Goal: Information Seeking & Learning: Find contact information

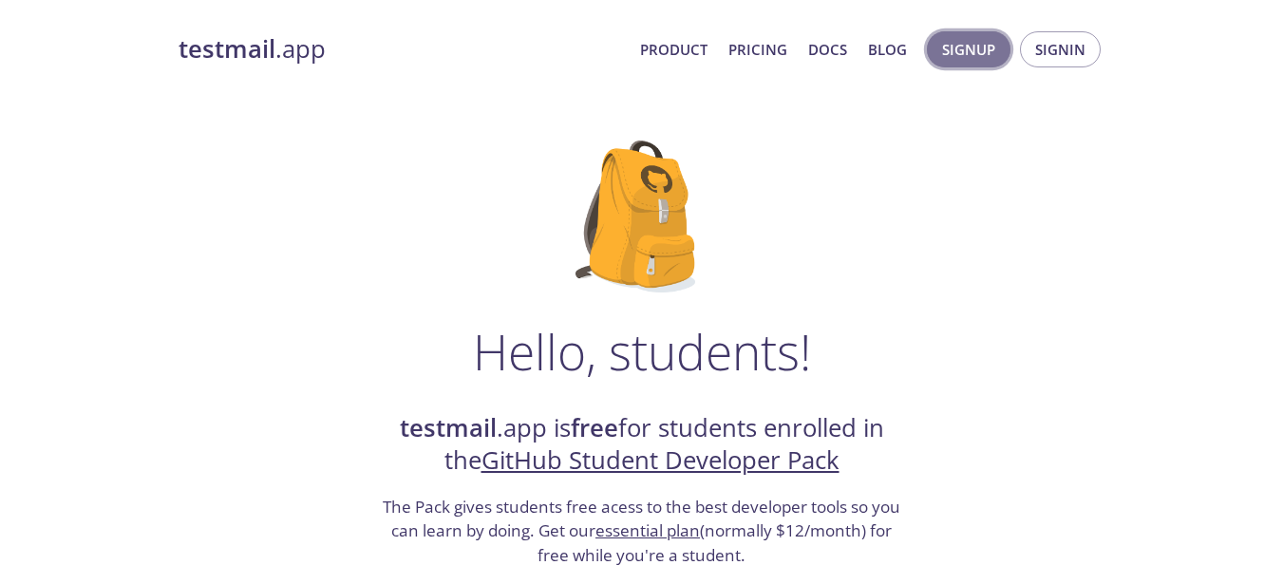
click at [966, 45] on span "Signup" at bounding box center [968, 49] width 53 height 25
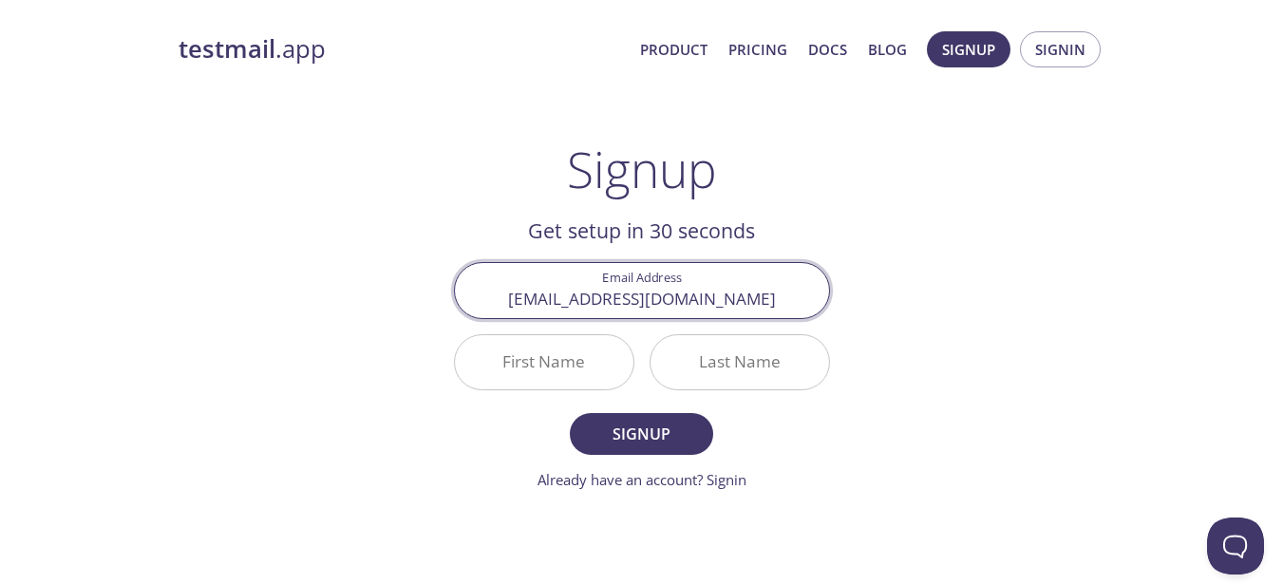
type input "[EMAIL_ADDRESS][DOMAIN_NAME]"
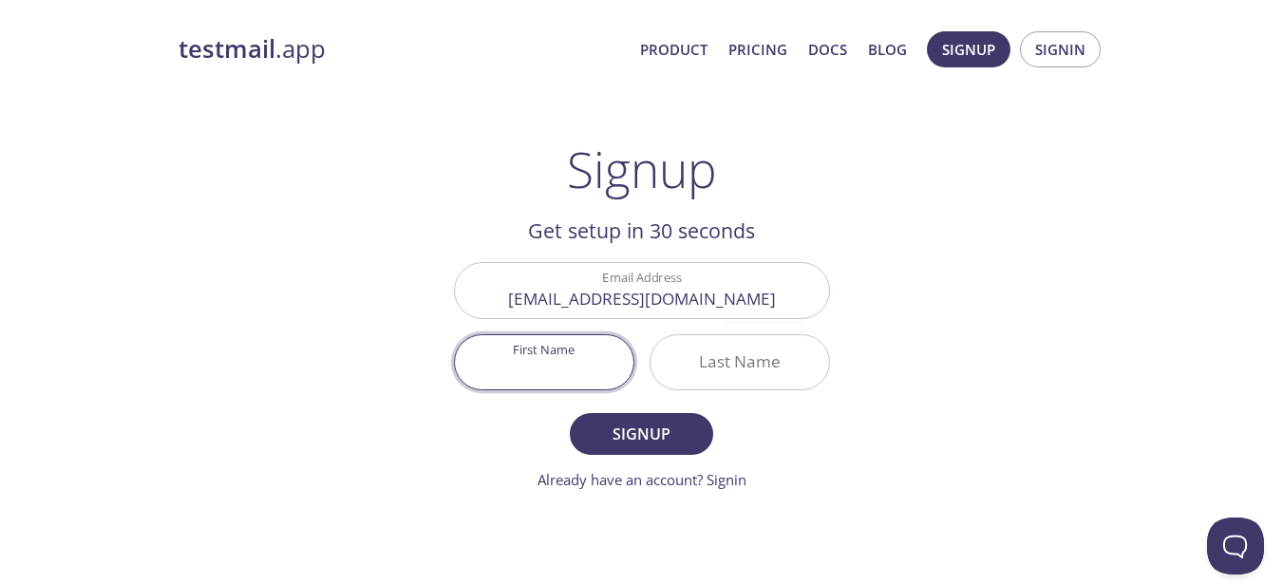
click at [528, 377] on input "First Name" at bounding box center [544, 362] width 179 height 54
type input "[PERSON_NAME]"
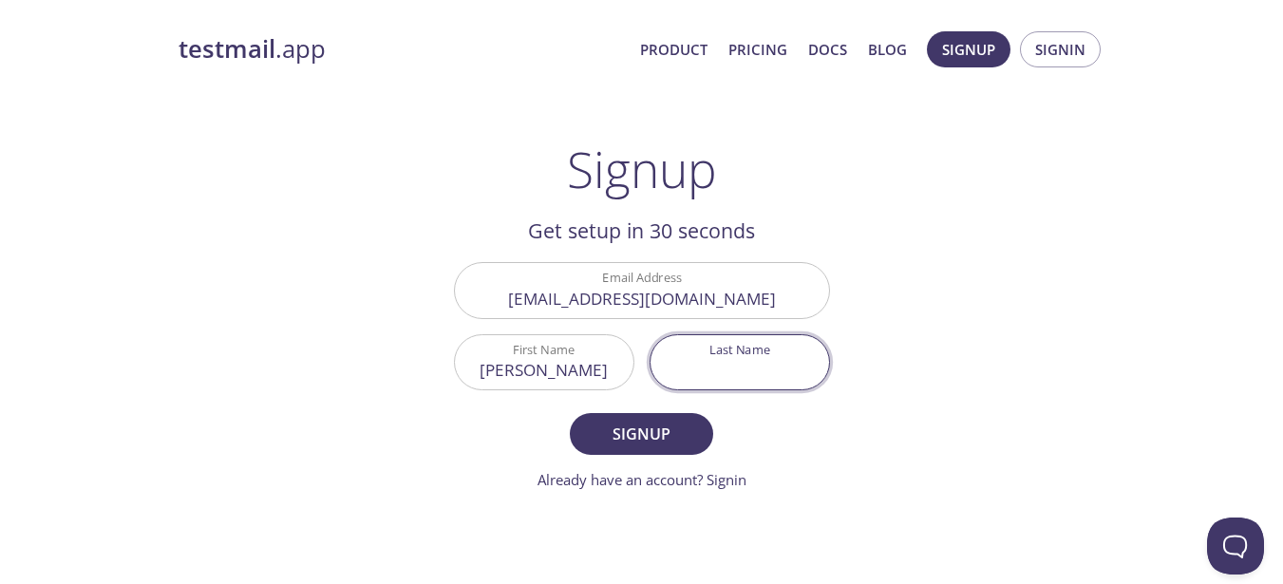
click at [737, 361] on input "Last Name" at bounding box center [739, 362] width 179 height 54
type input "[PERSON_NAME]"
click at [610, 451] on button "Signup" at bounding box center [641, 434] width 142 height 42
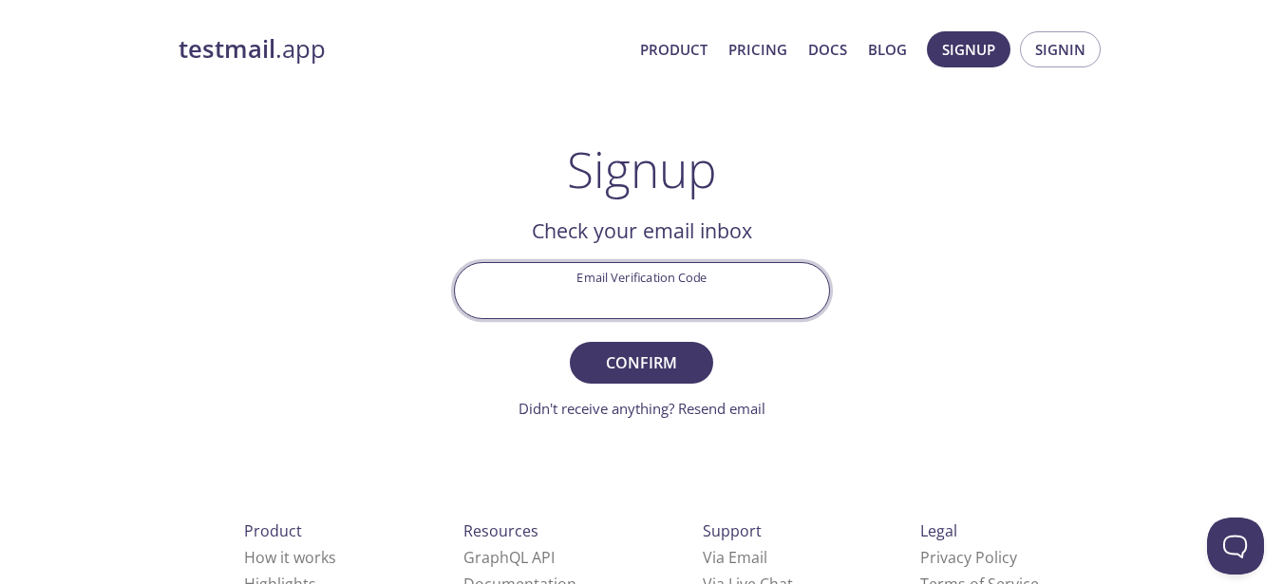
click at [632, 298] on input "Email Verification Code" at bounding box center [642, 290] width 374 height 54
type input "CFQCNYD"
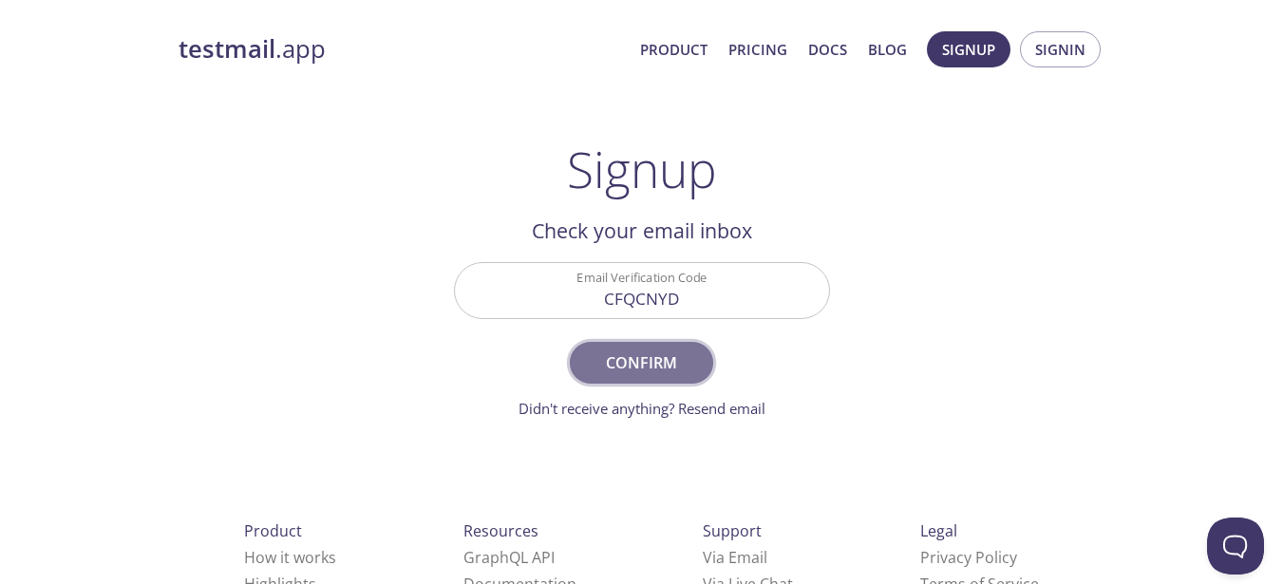
click at [704, 351] on button "Confirm" at bounding box center [641, 363] width 142 height 42
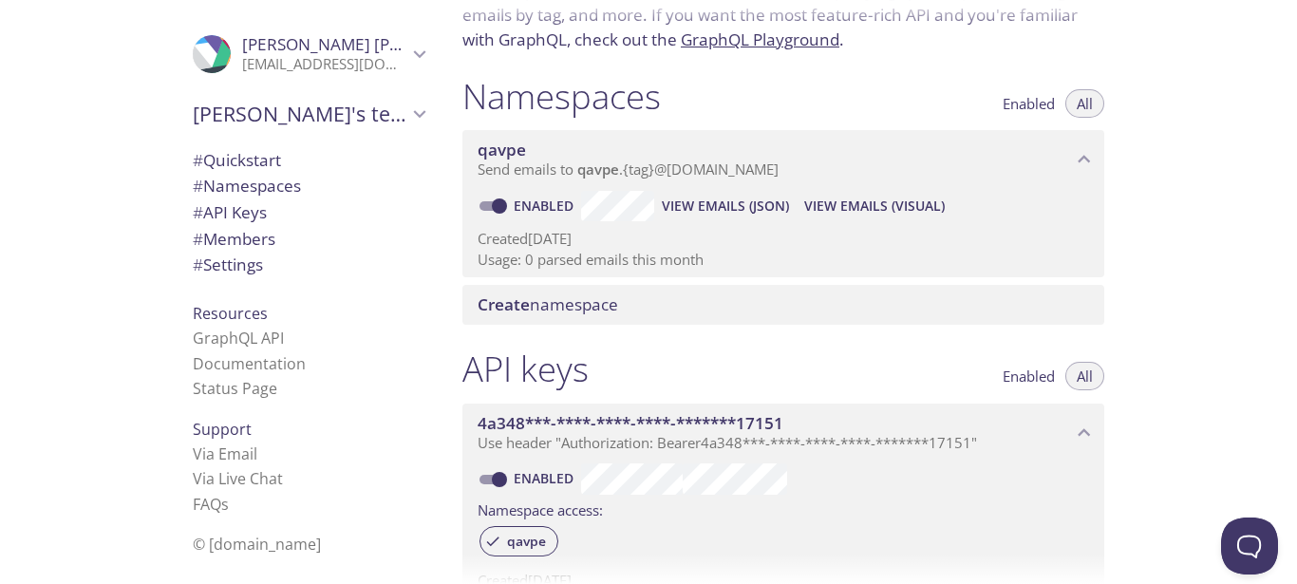
scroll to position [167, 0]
click at [864, 195] on span "View Emails (Visual)" at bounding box center [874, 204] width 141 height 23
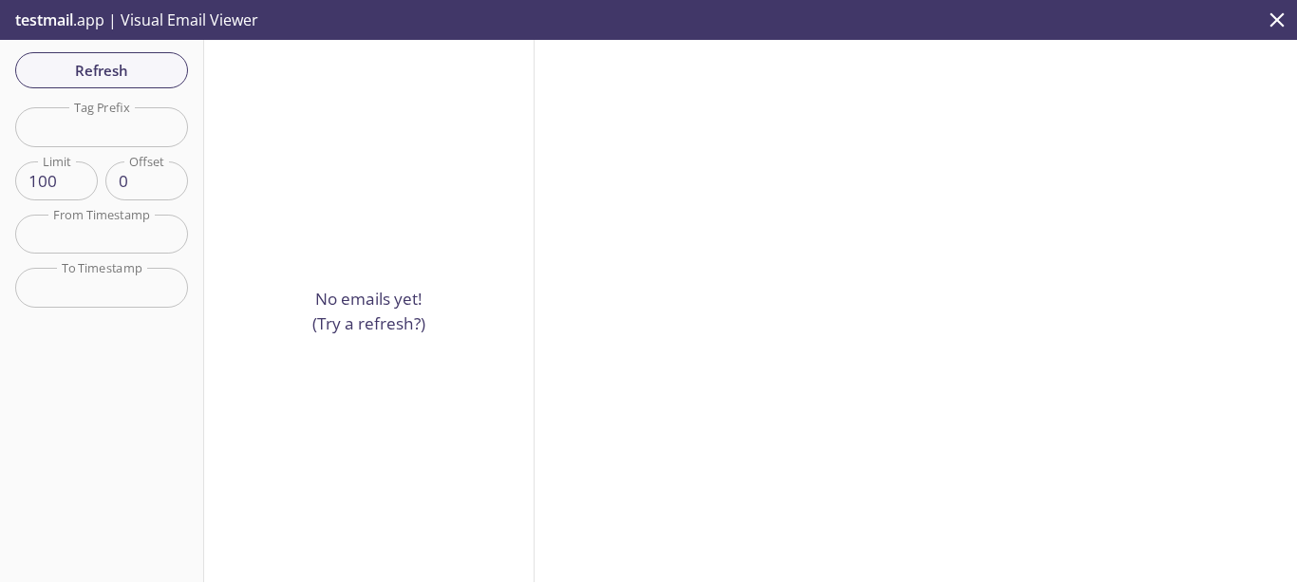
click at [106, 119] on input "text" at bounding box center [101, 126] width 173 height 39
click at [117, 60] on span "Refresh" at bounding box center [101, 70] width 142 height 25
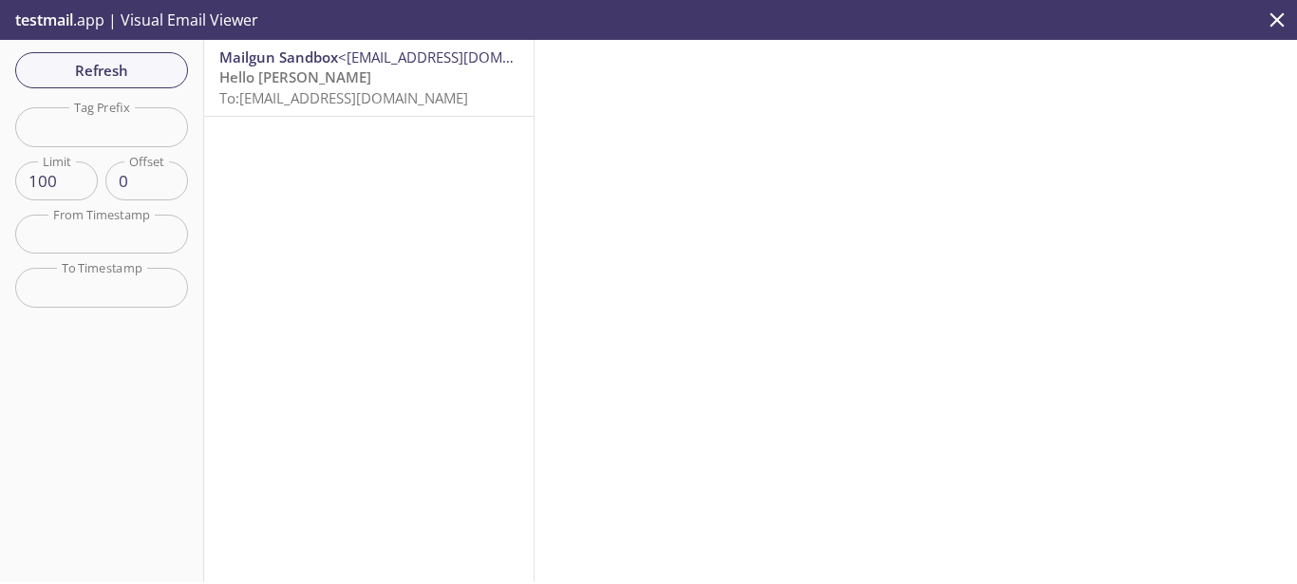
click at [343, 83] on span "Hello Pushpendra Kanaujiya" at bounding box center [295, 76] width 152 height 19
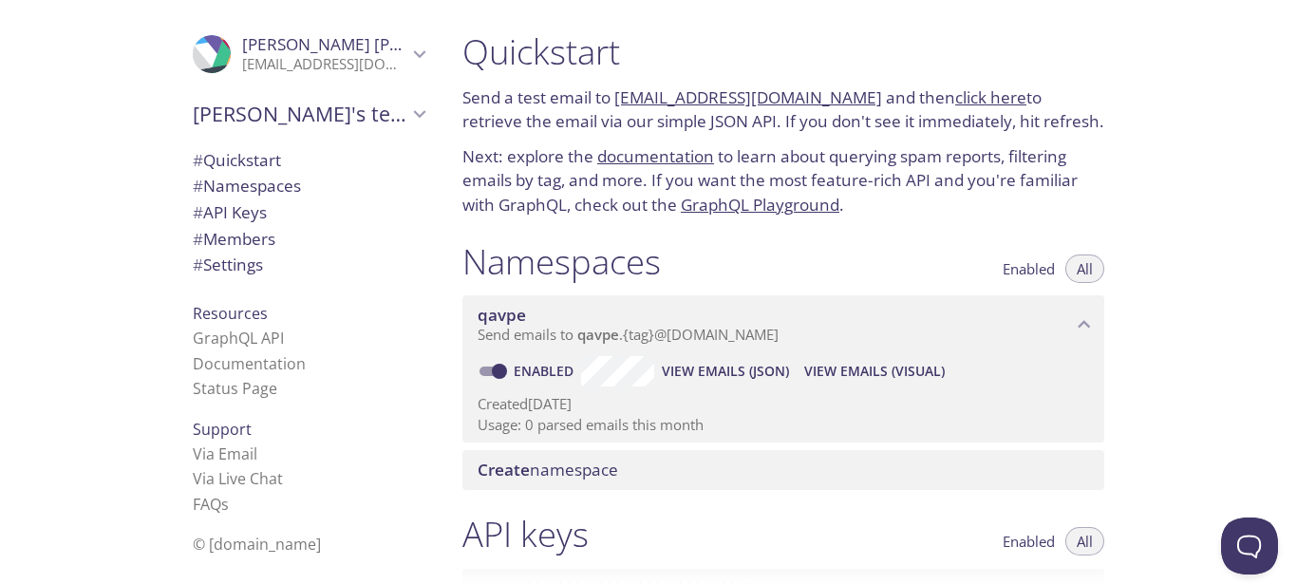
click at [749, 368] on span "View Emails (JSON)" at bounding box center [725, 371] width 127 height 23
click at [569, 204] on p "Next: explore the documentation to learn about querying spam reports, filtering…" at bounding box center [783, 180] width 642 height 73
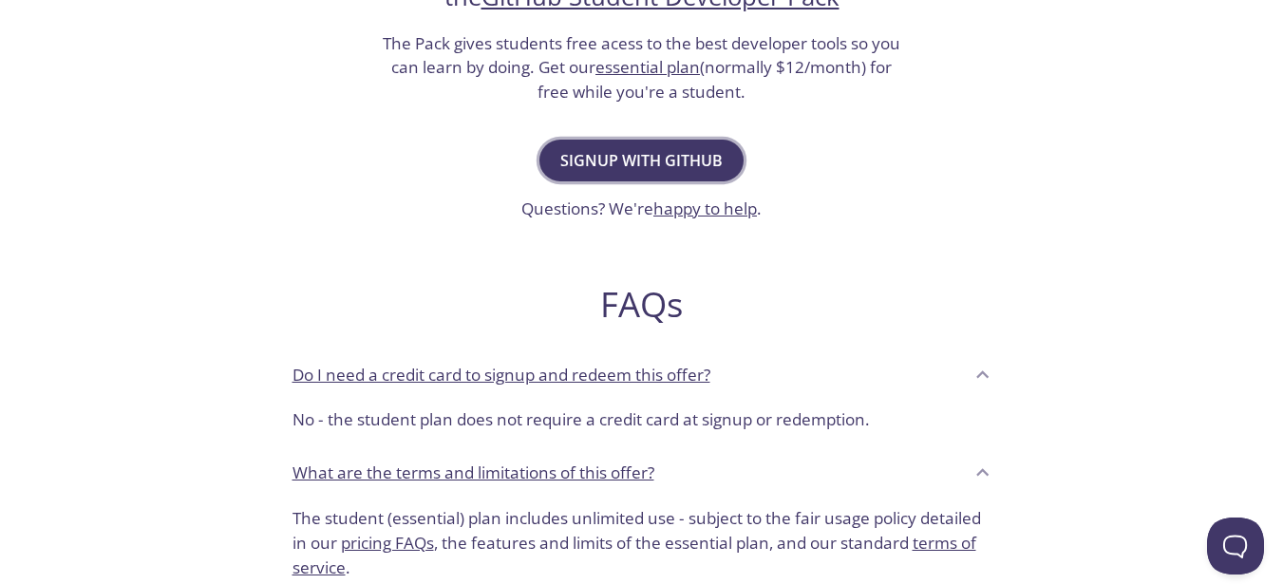
scroll to position [464, 0]
click at [643, 162] on span "Signup with GitHub" at bounding box center [641, 159] width 162 height 27
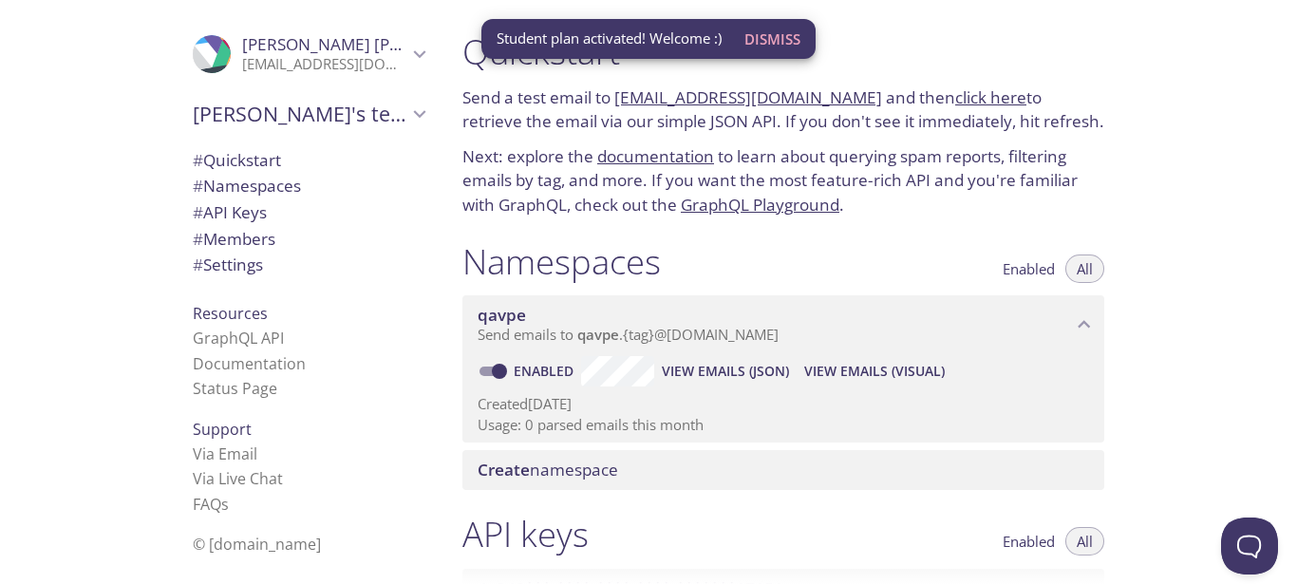
click at [779, 44] on span "Dismiss" at bounding box center [772, 39] width 56 height 25
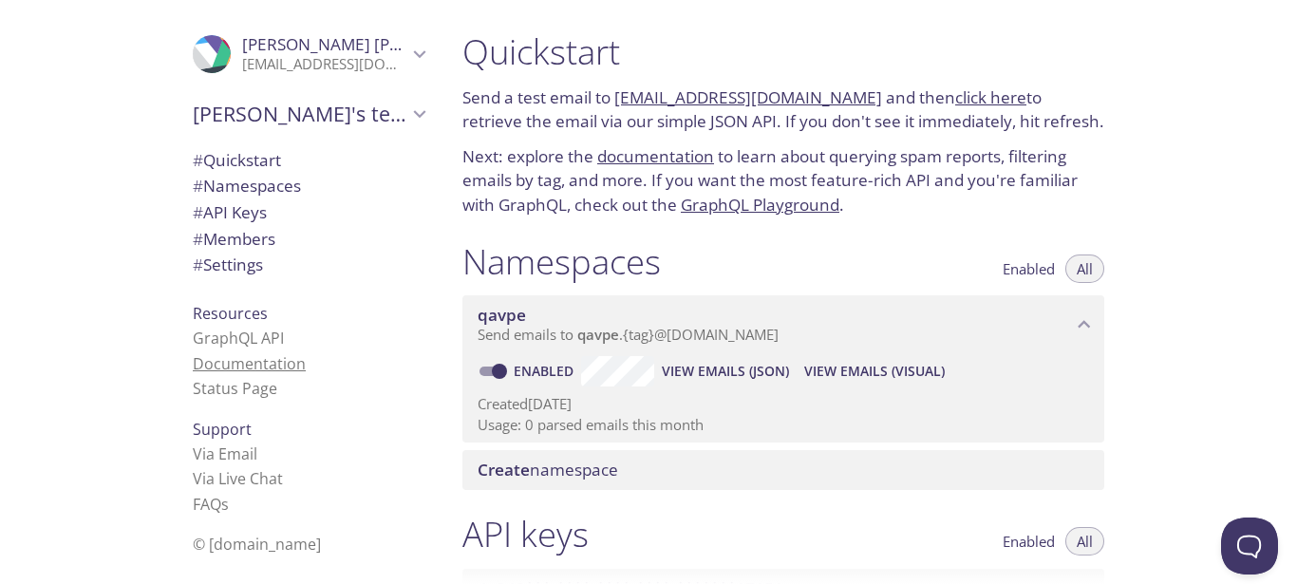
click at [252, 360] on link "Documentation" at bounding box center [249, 363] width 113 height 21
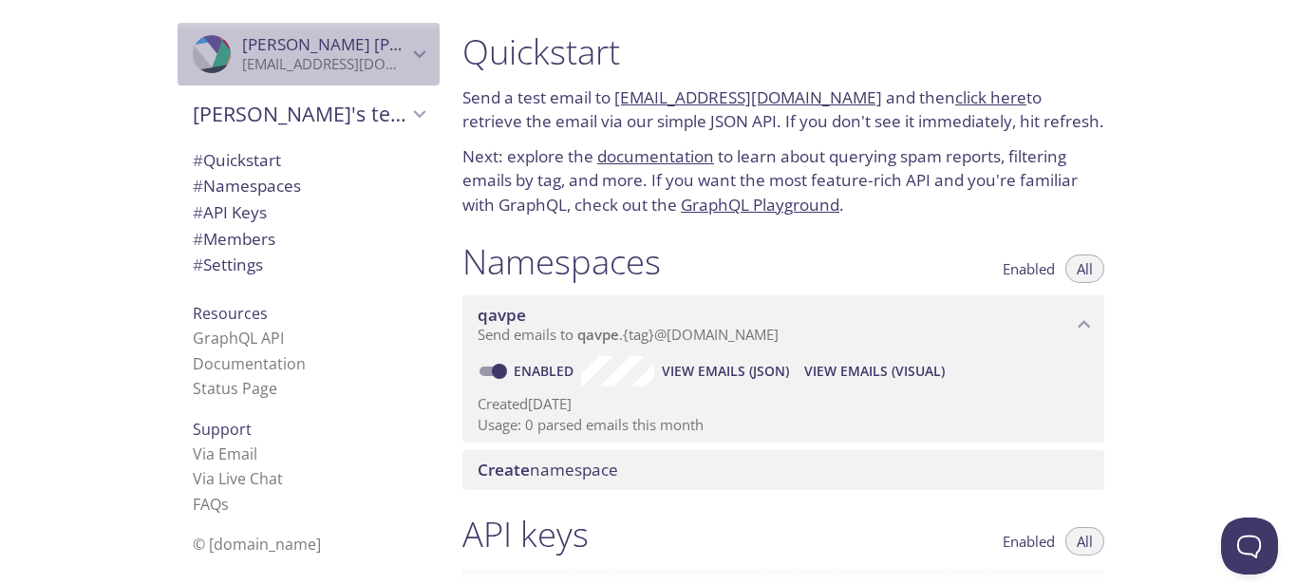
click at [422, 58] on div ".cls-1 { fill: #6d5ca8; } .cls-2 { fill: #3fc191; } .cls-3 { fill: #3b4752; } .…" at bounding box center [309, 54] width 262 height 63
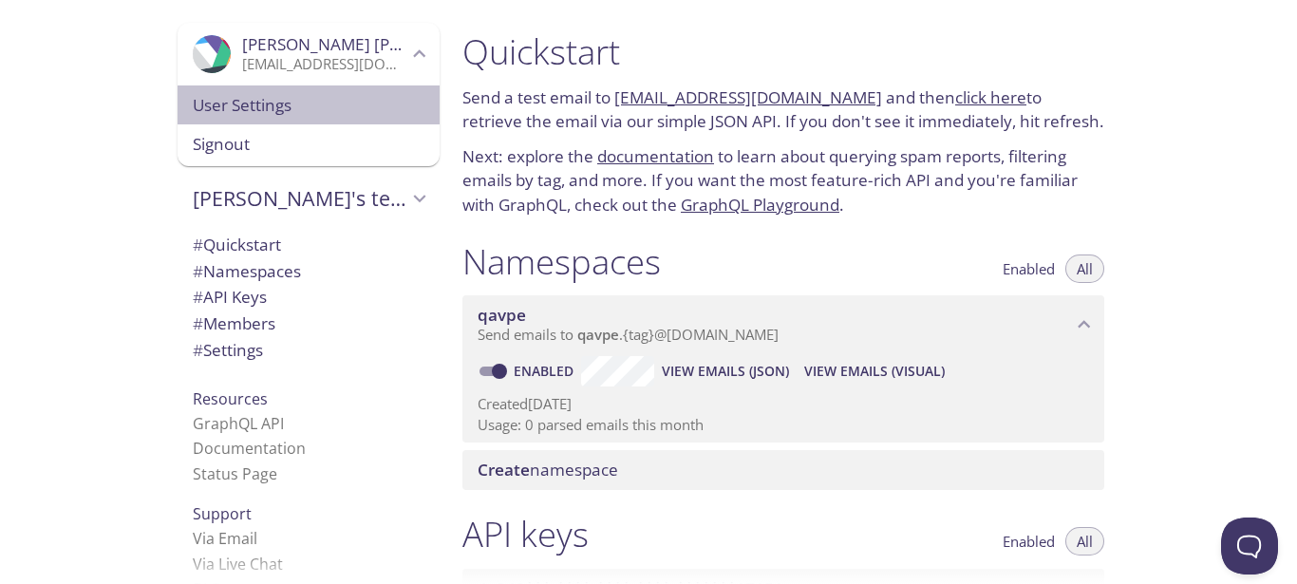
click at [267, 100] on span "User Settings" at bounding box center [309, 105] width 232 height 25
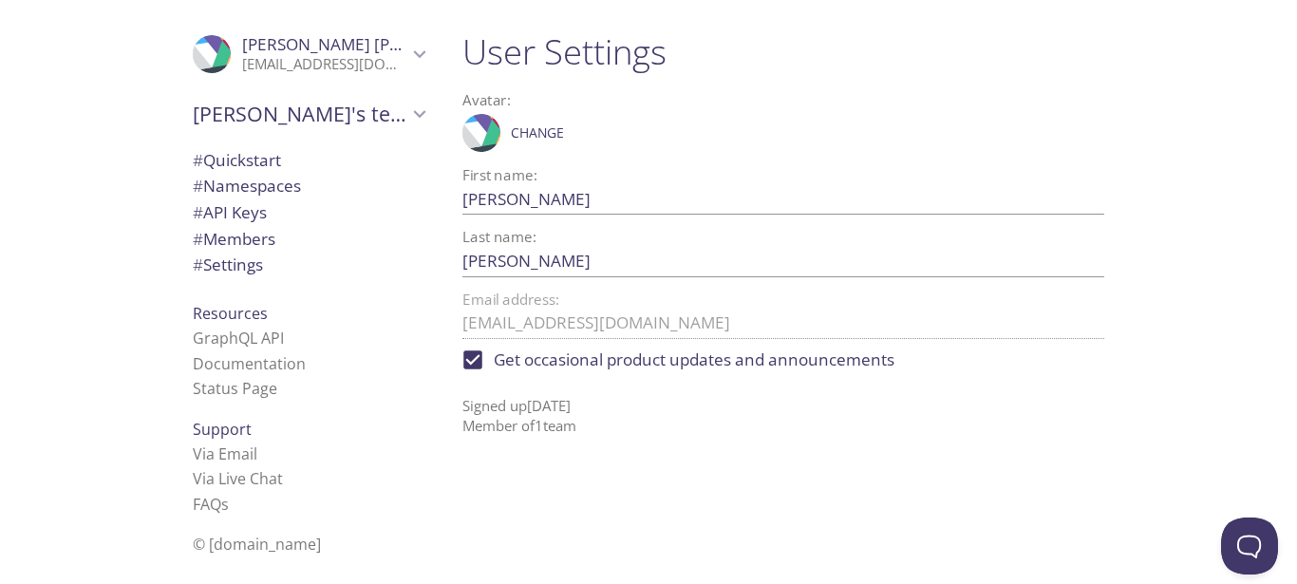
click at [236, 257] on span "# Settings" at bounding box center [228, 265] width 70 height 22
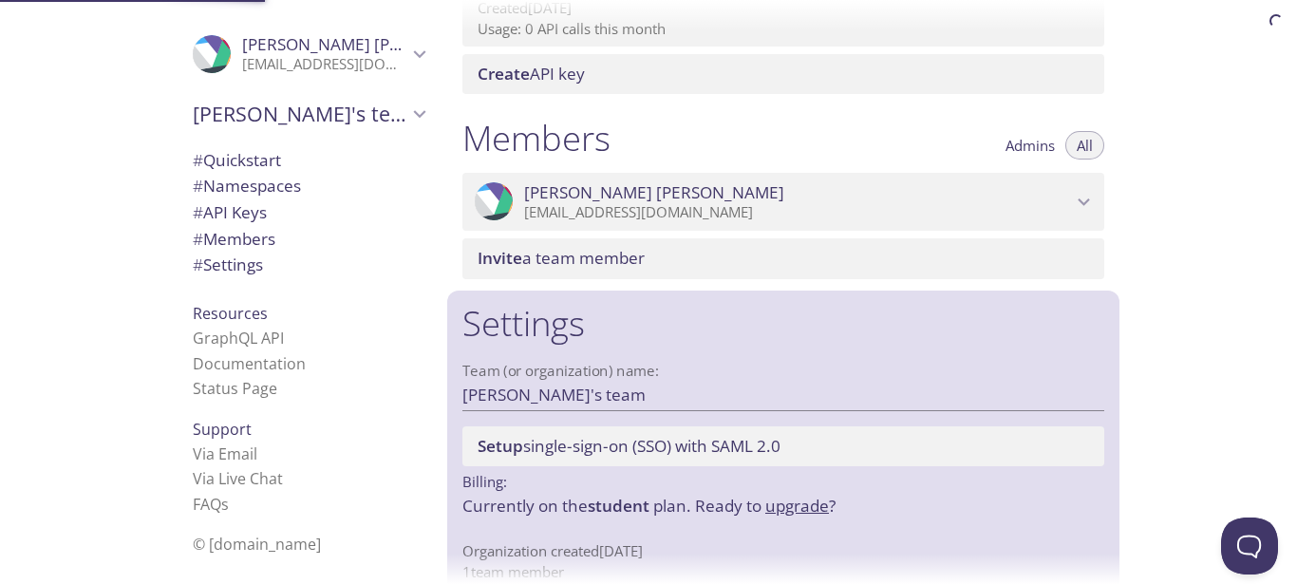
scroll to position [766, 0]
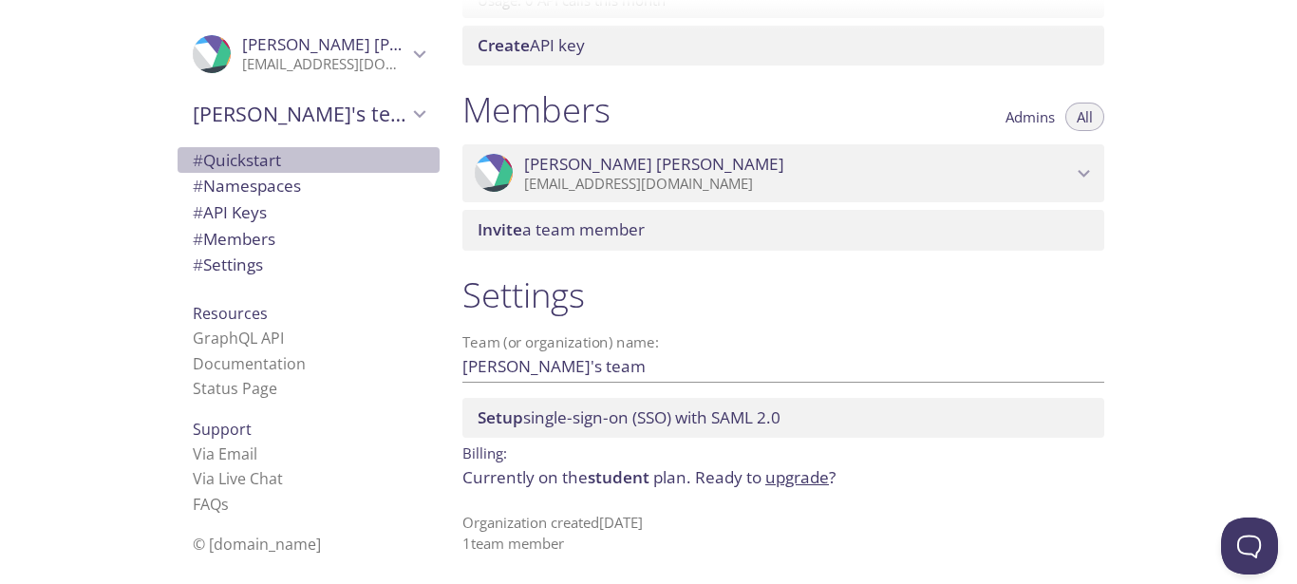
click at [236, 163] on span "# Quickstart" at bounding box center [237, 160] width 88 height 22
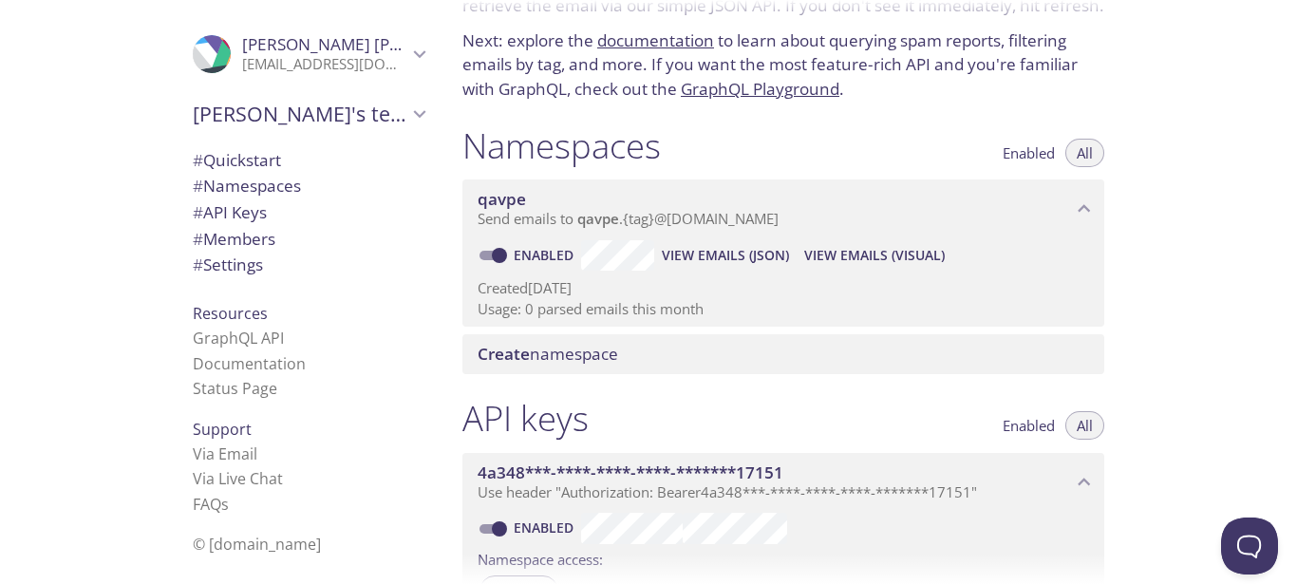
scroll to position [128, 0]
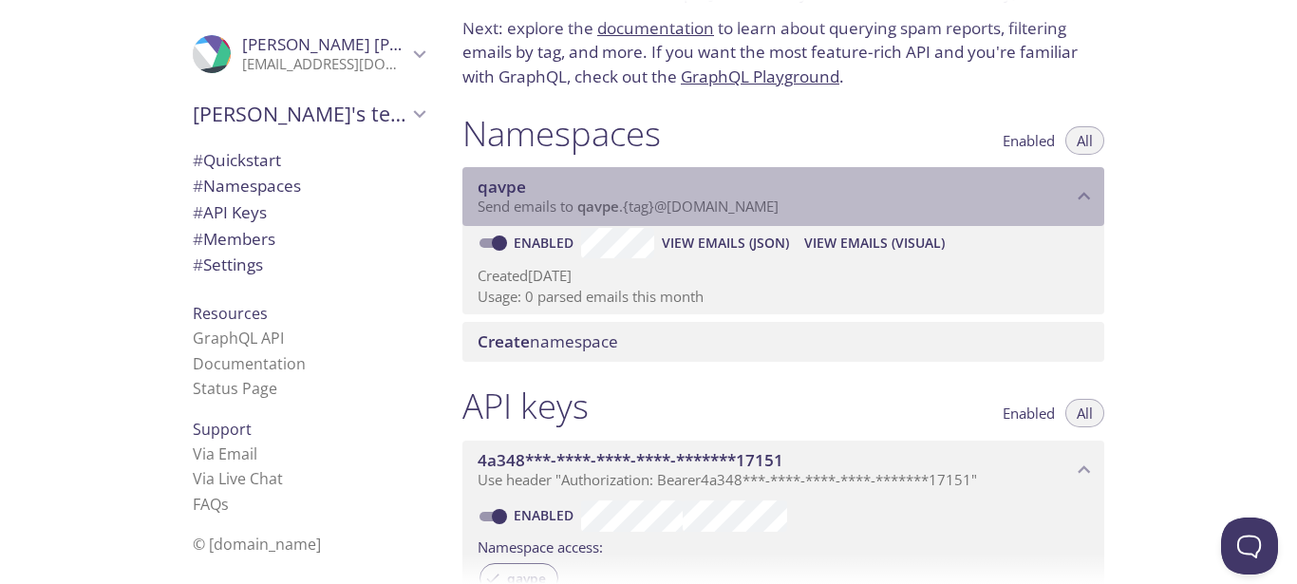
click at [724, 186] on span "qavpe" at bounding box center [775, 187] width 594 height 21
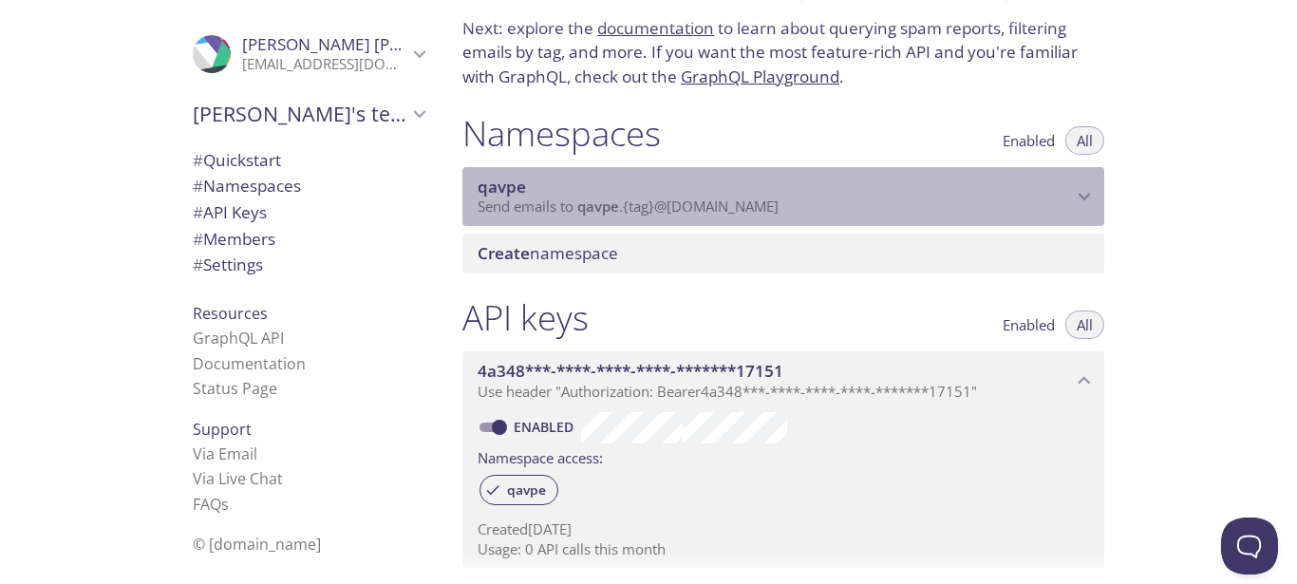
click at [724, 186] on span "qavpe" at bounding box center [775, 187] width 594 height 21
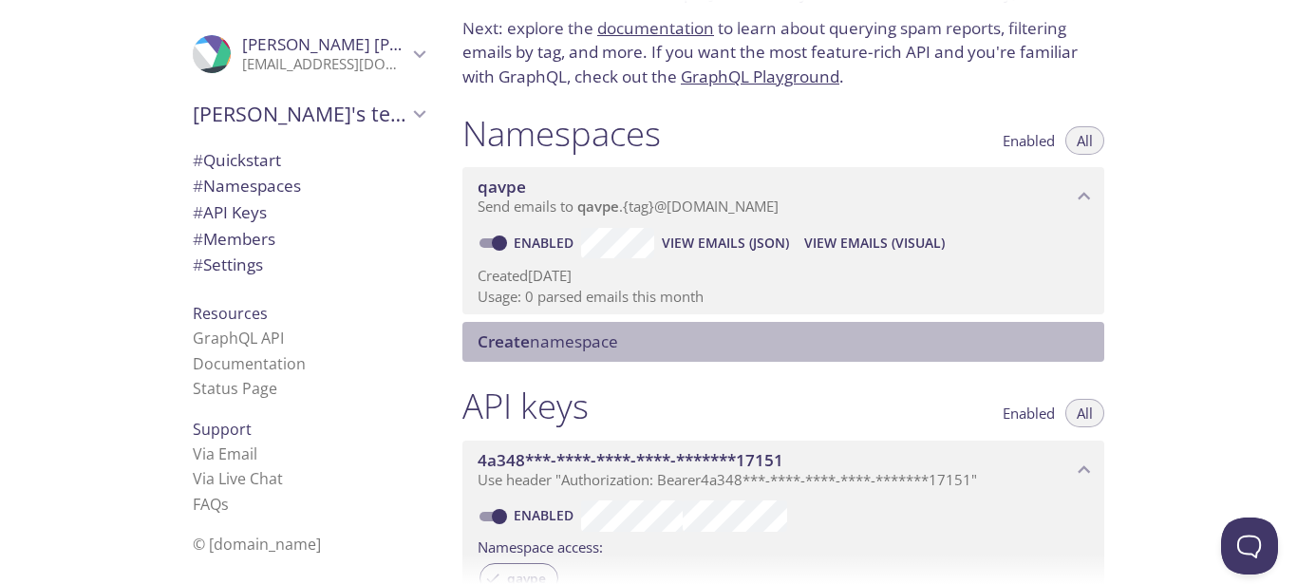
click at [571, 335] on span "Create namespace" at bounding box center [548, 341] width 141 height 22
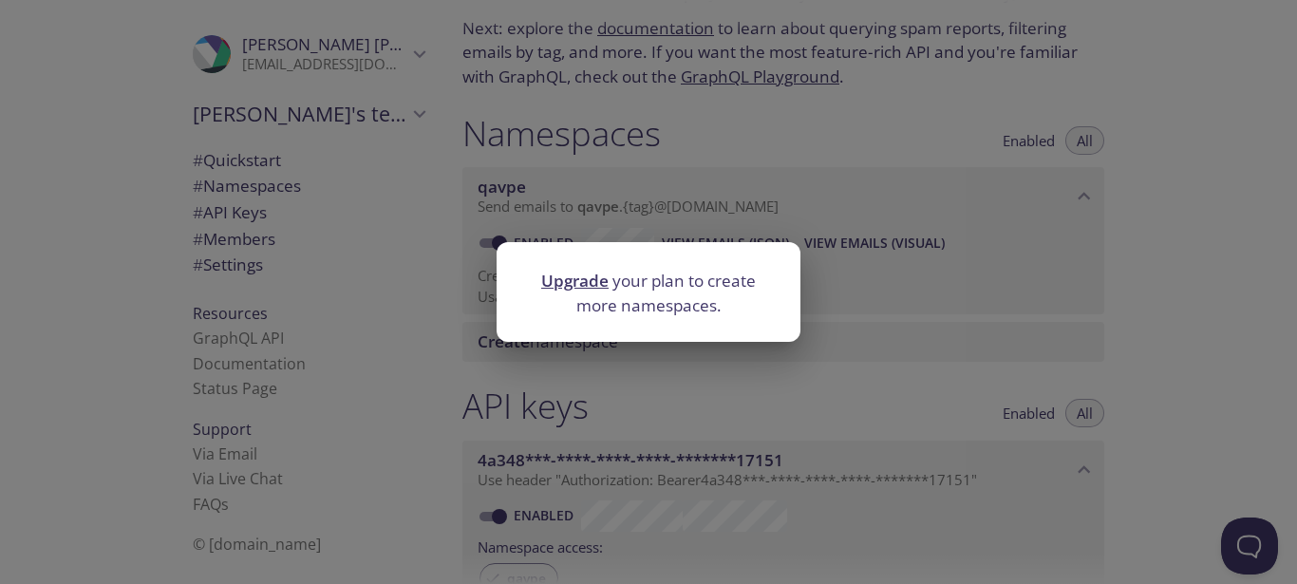
click at [690, 364] on div "Upgrade your plan to create more namespaces." at bounding box center [648, 292] width 1297 height 584
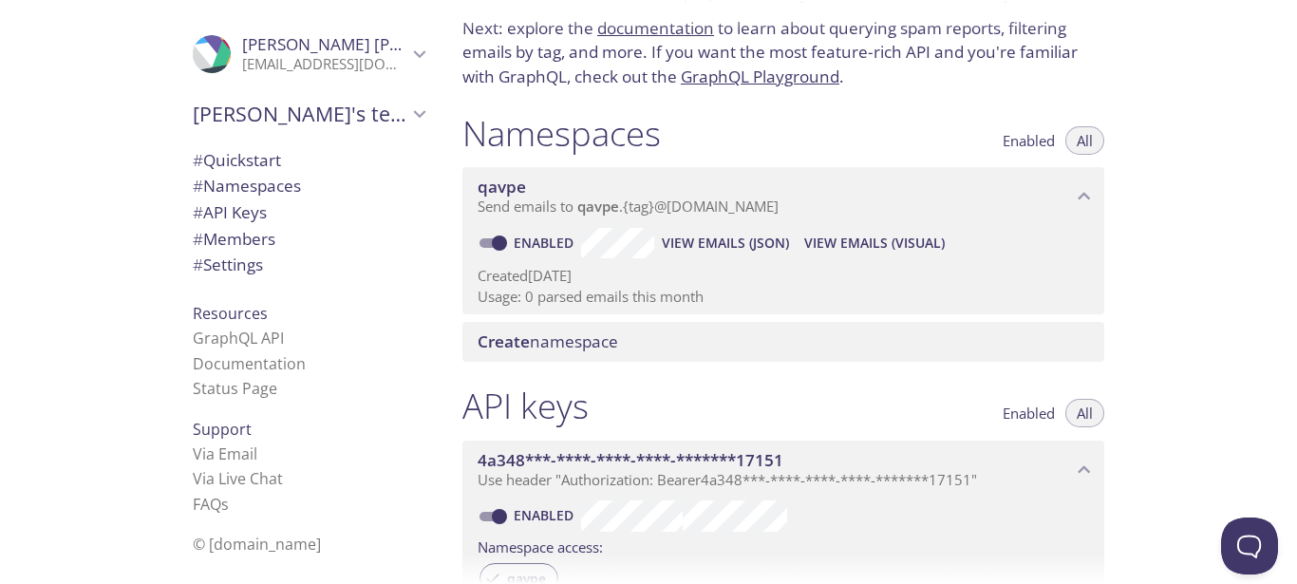
click at [496, 244] on input "Enabled" at bounding box center [499, 243] width 68 height 23
click at [496, 244] on input "Disabled" at bounding box center [484, 243] width 68 height 23
checkbox input "true"
click at [762, 248] on span "View Emails (JSON)" at bounding box center [725, 243] width 127 height 23
click at [874, 248] on span "View Emails (Visual)" at bounding box center [874, 243] width 141 height 23
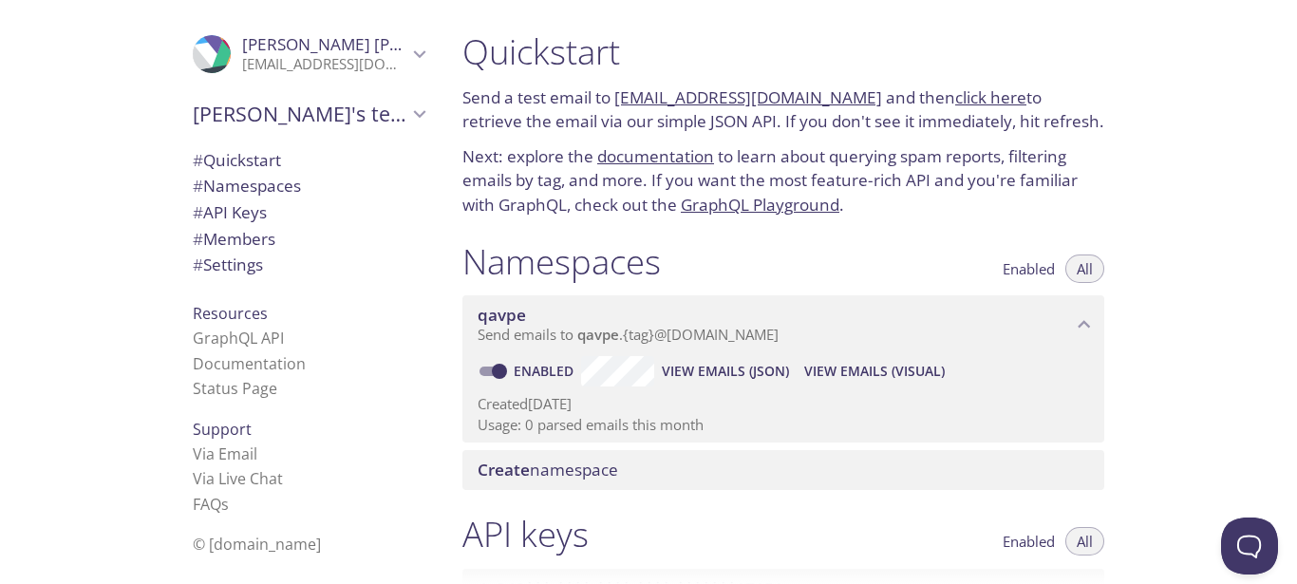
click at [740, 93] on link "[EMAIL_ADDRESS][DOMAIN_NAME]" at bounding box center [748, 97] width 268 height 22
drag, startPoint x: 614, startPoint y: 103, endPoint x: 853, endPoint y: 88, distance: 238.8
click at [853, 88] on p "Send a test email to qavpe.test@inbox.testmail.app and then click here to retri…" at bounding box center [783, 109] width 642 height 48
copy p "[EMAIL_ADDRESS][DOMAIN_NAME]"
click at [808, 165] on p "Next: explore the documentation to learn about querying spam reports, filtering…" at bounding box center [783, 180] width 642 height 73
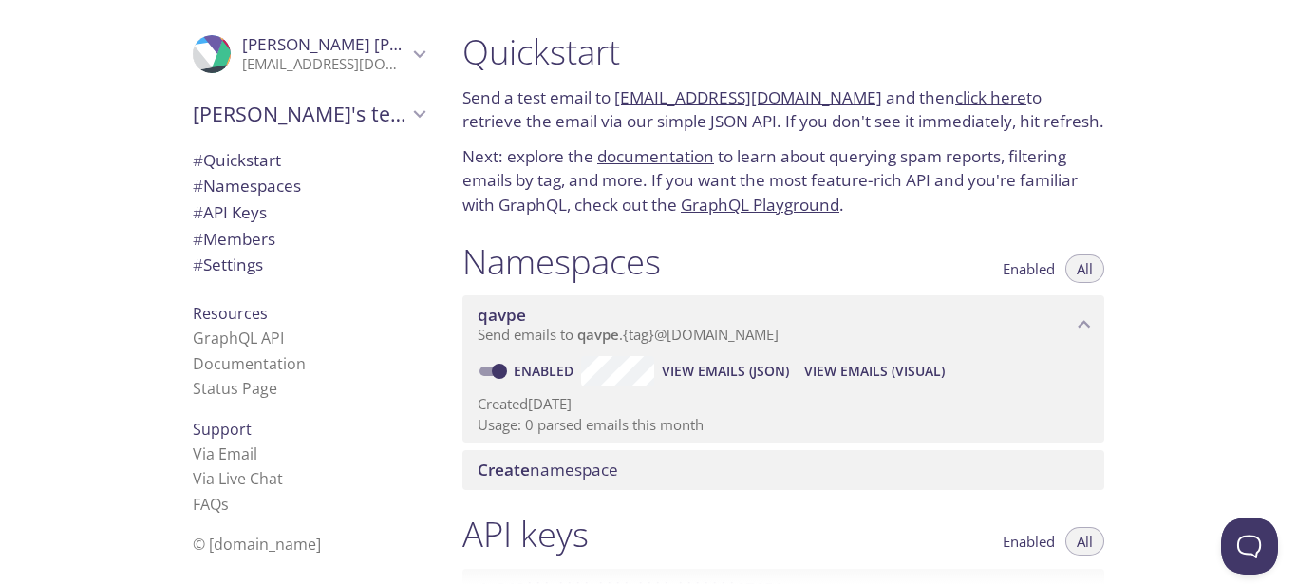
drag, startPoint x: 613, startPoint y: 96, endPoint x: 847, endPoint y: 92, distance: 233.6
click at [847, 92] on p "Send a test email to qavpe.test@inbox.testmail.app and then click here to retri…" at bounding box center [783, 109] width 642 height 48
copy p "[EMAIL_ADDRESS][DOMAIN_NAME]"
click at [886, 195] on p "Next: explore the documentation to learn about querying spam reports, filtering…" at bounding box center [783, 180] width 642 height 73
click at [905, 169] on p "Next: explore the documentation to learn about querying spam reports, filtering…" at bounding box center [783, 180] width 642 height 73
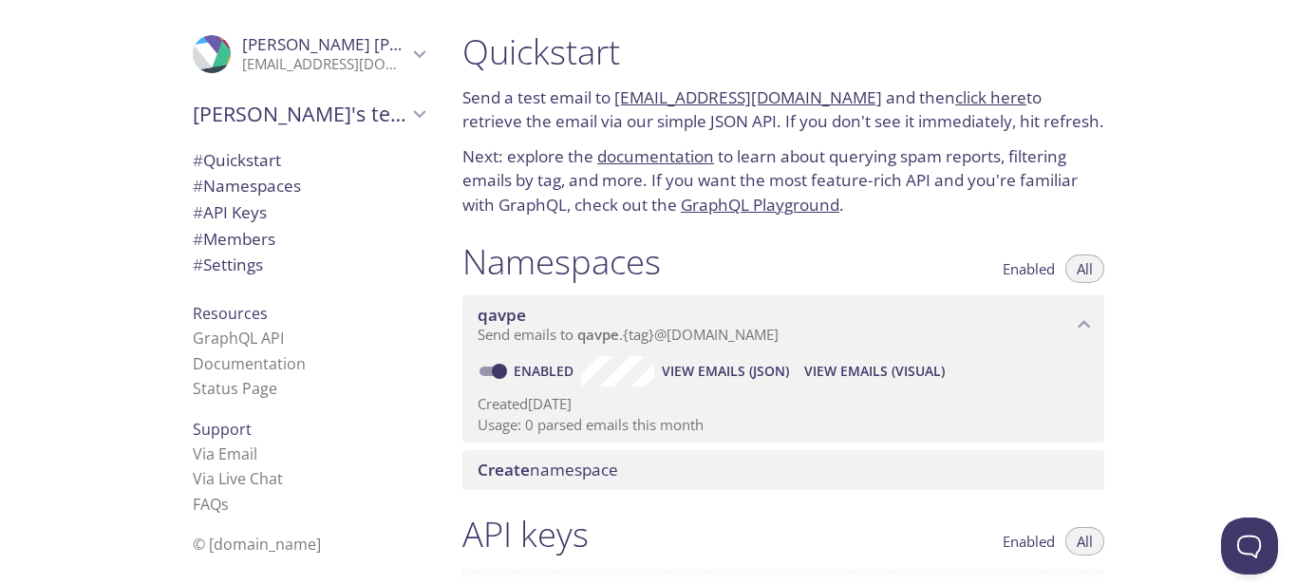
drag, startPoint x: 608, startPoint y: 98, endPoint x: 855, endPoint y: 97, distance: 246.9
click at [855, 97] on p "Send a test email to qavpe.test@inbox.testmail.app and then click here to retri…" at bounding box center [783, 109] width 642 height 48
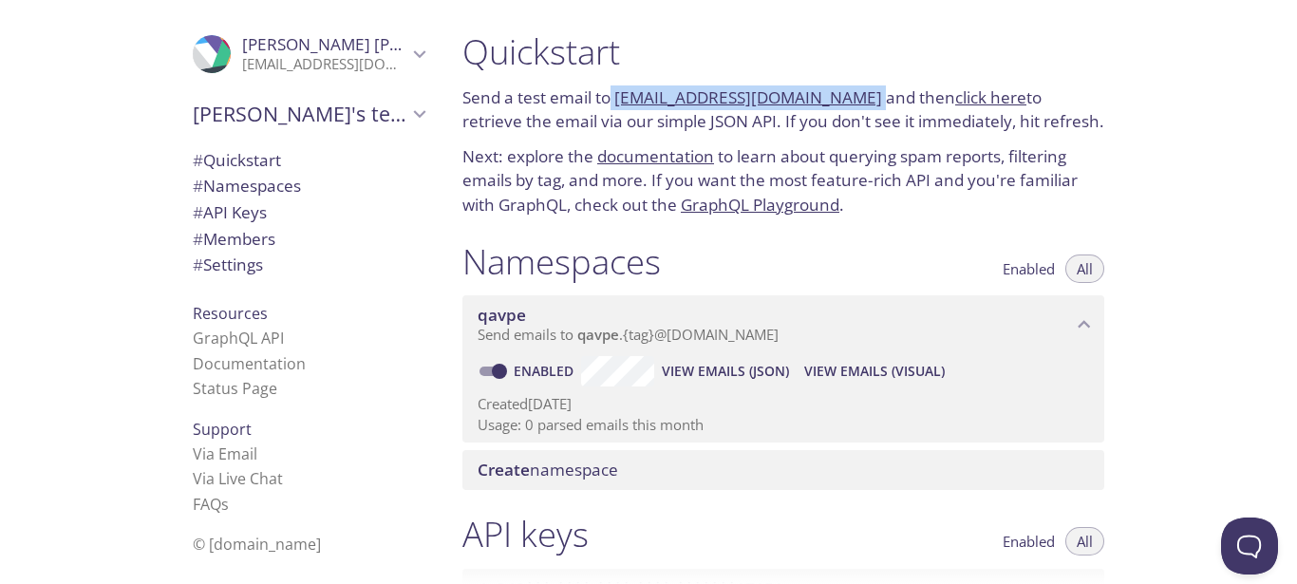
copy p "[EMAIL_ADDRESS][DOMAIN_NAME]"
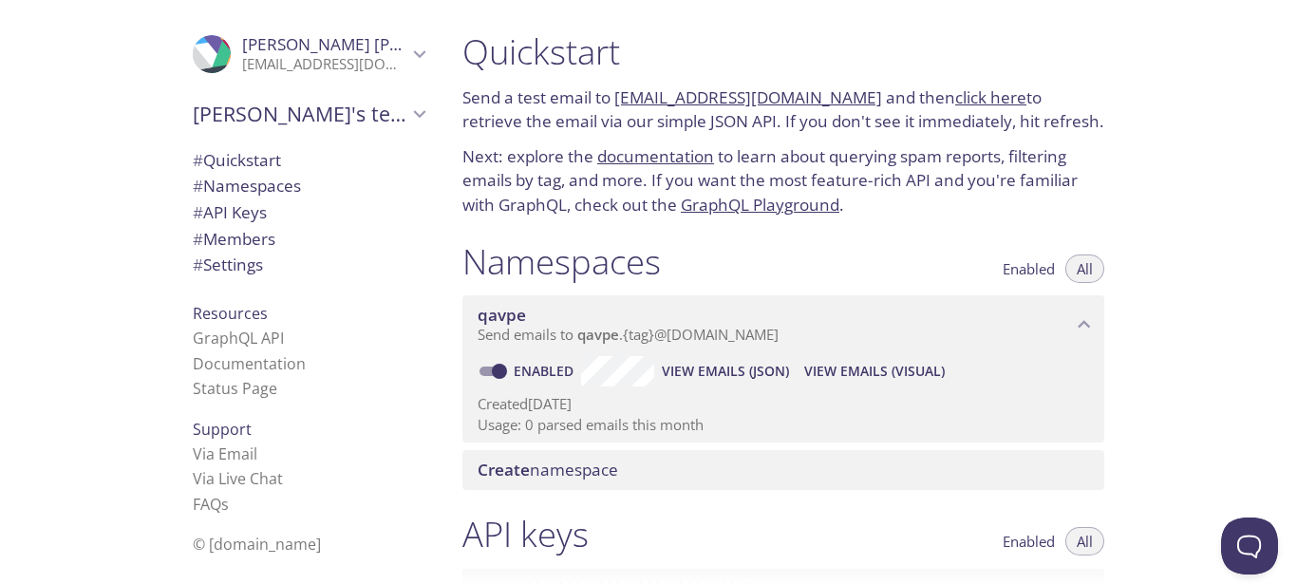
click at [572, 215] on p "Next: explore the documentation to learn about querying spam reports, filtering…" at bounding box center [783, 180] width 642 height 73
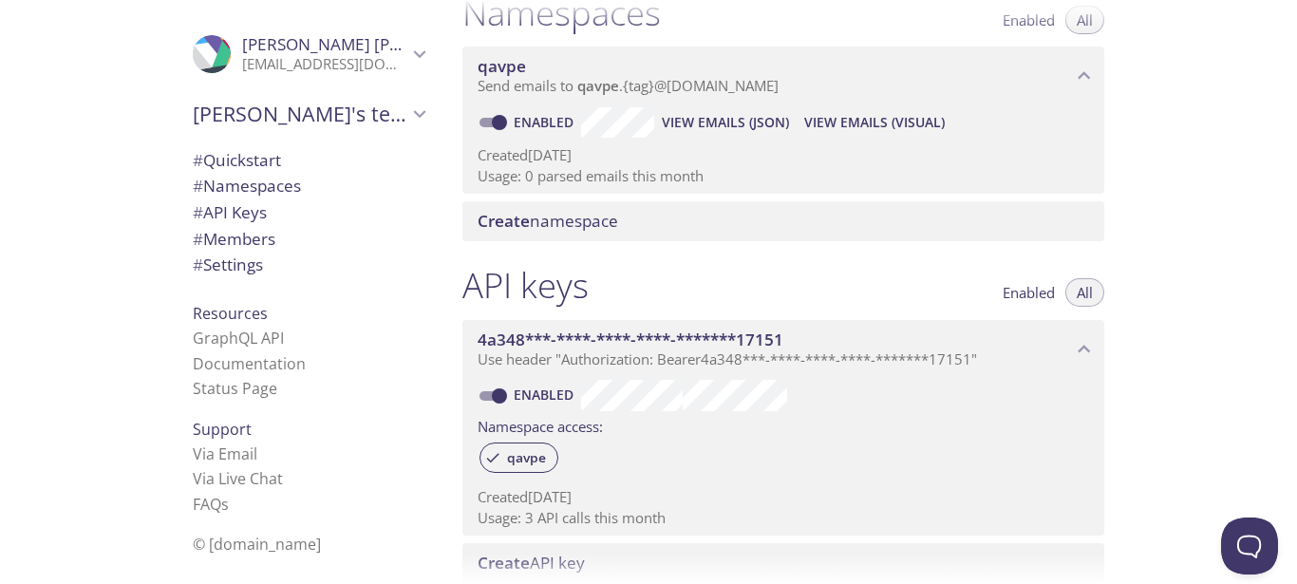
scroll to position [252, 0]
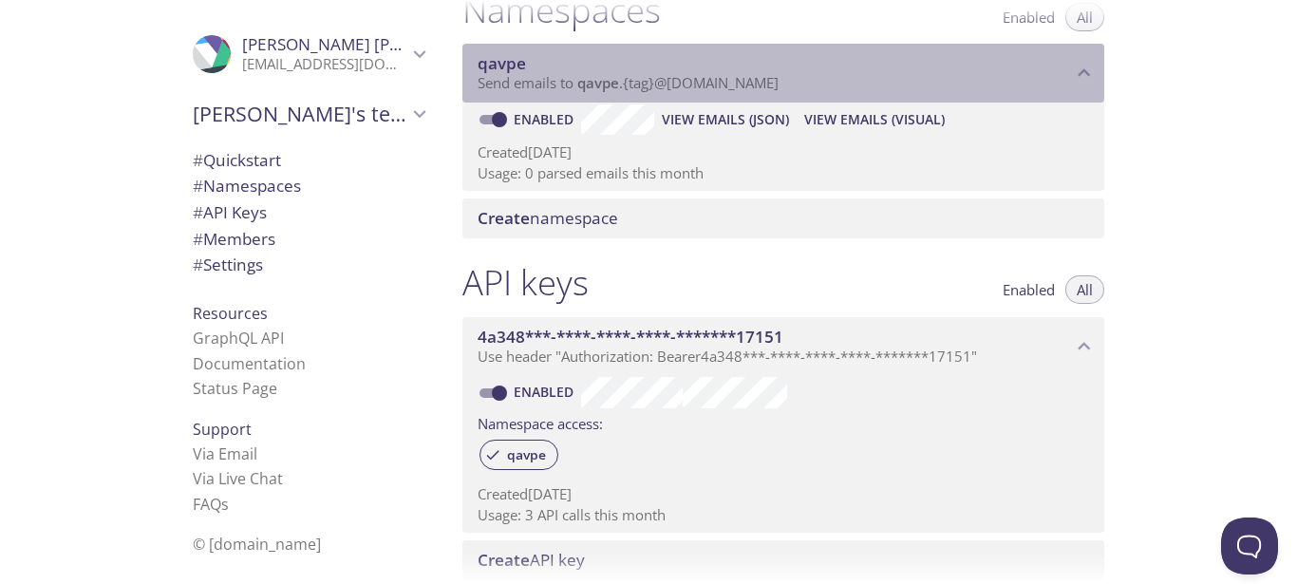
drag, startPoint x: 536, startPoint y: 65, endPoint x: 478, endPoint y: 66, distance: 57.9
click at [478, 66] on span "qavpe" at bounding box center [775, 63] width 594 height 21
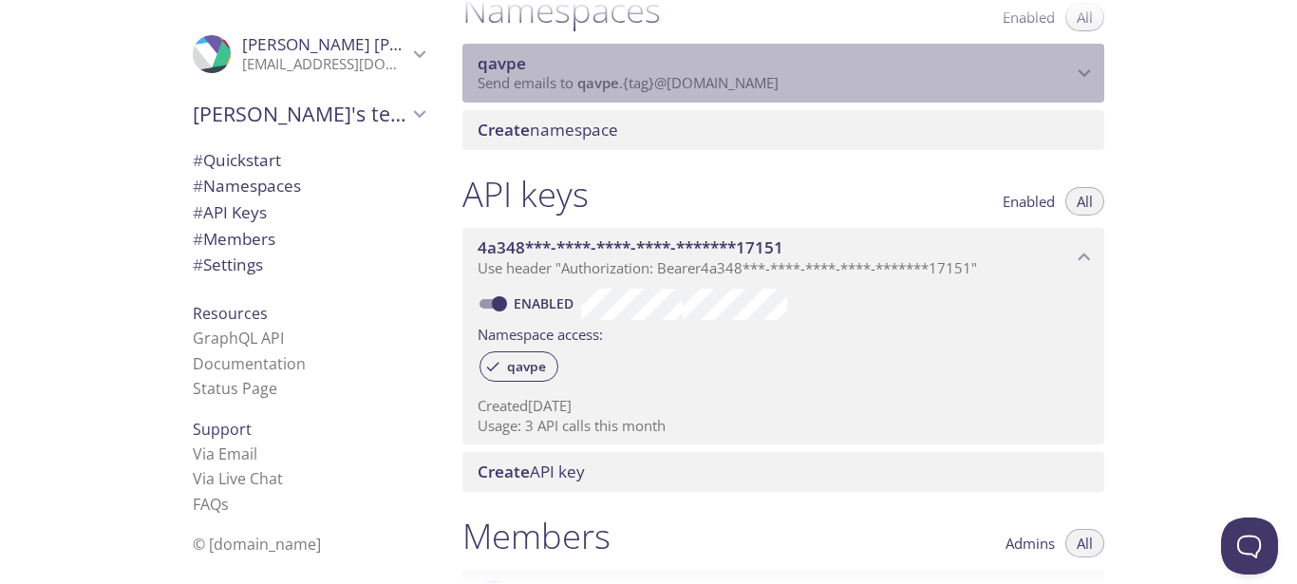
click at [533, 71] on span "qavpe" at bounding box center [775, 63] width 594 height 21
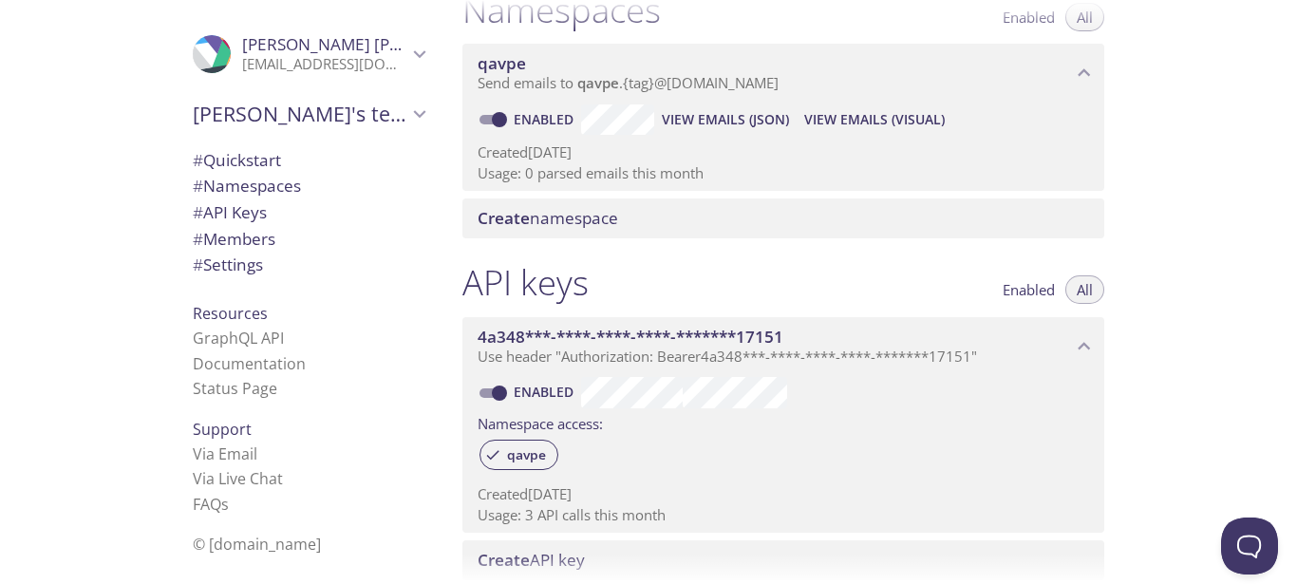
click at [662, 274] on div "API keys Enabled All" at bounding box center [783, 284] width 642 height 47
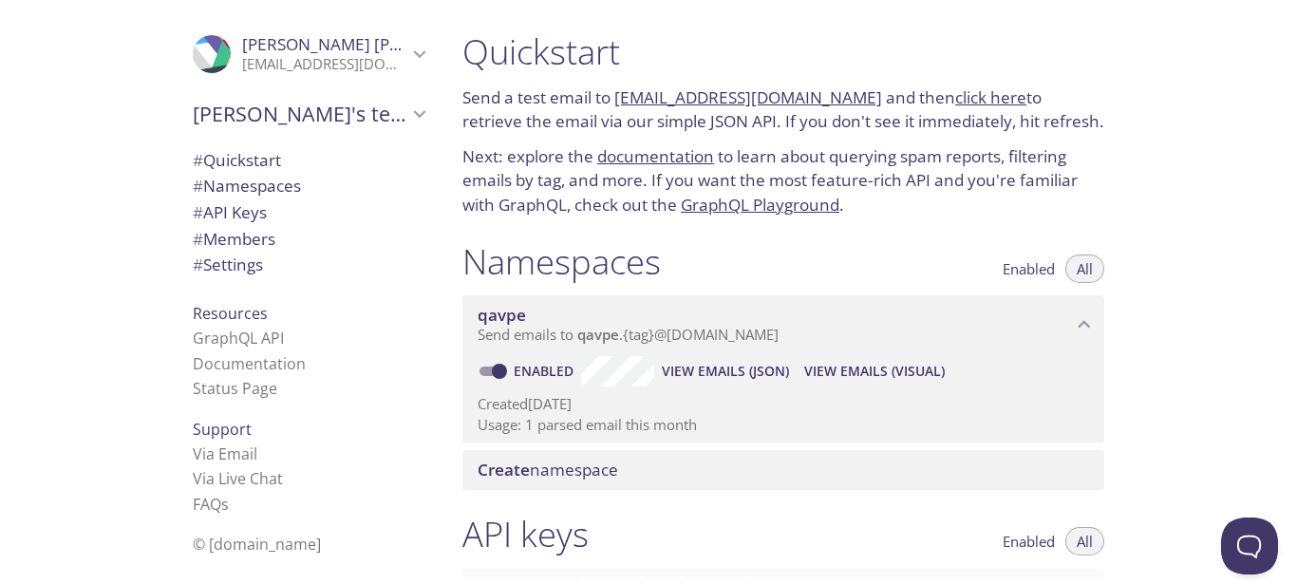
click at [750, 374] on span "View Emails (JSON)" at bounding box center [725, 371] width 127 height 23
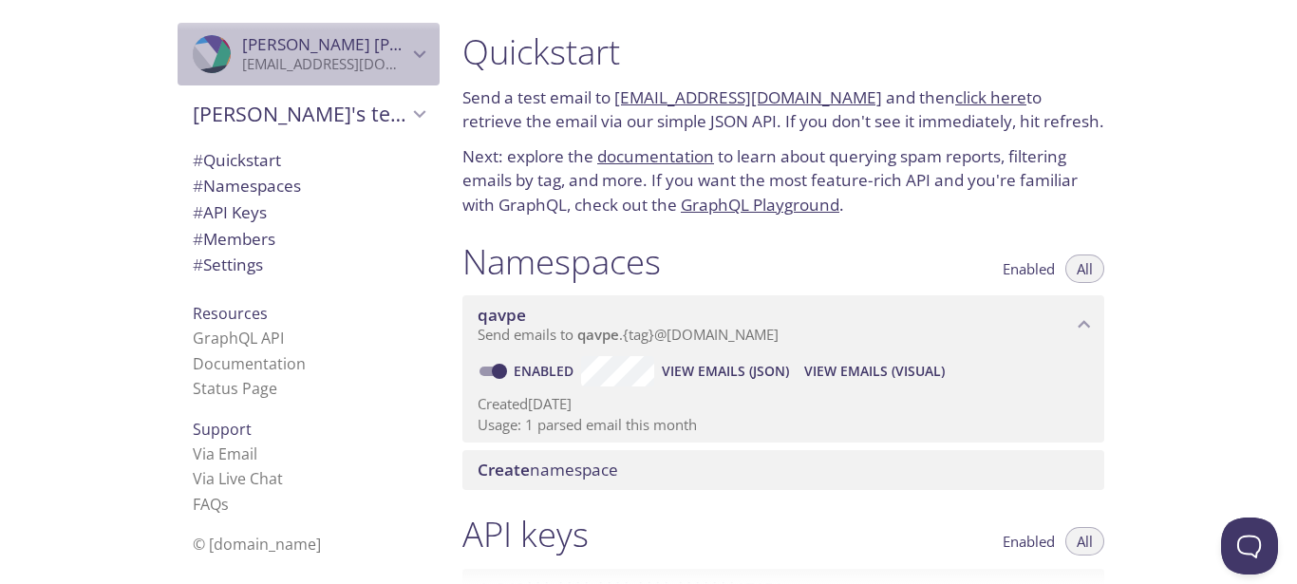
click at [410, 55] on icon "Pushpendra Kanaujiya" at bounding box center [419, 54] width 25 height 25
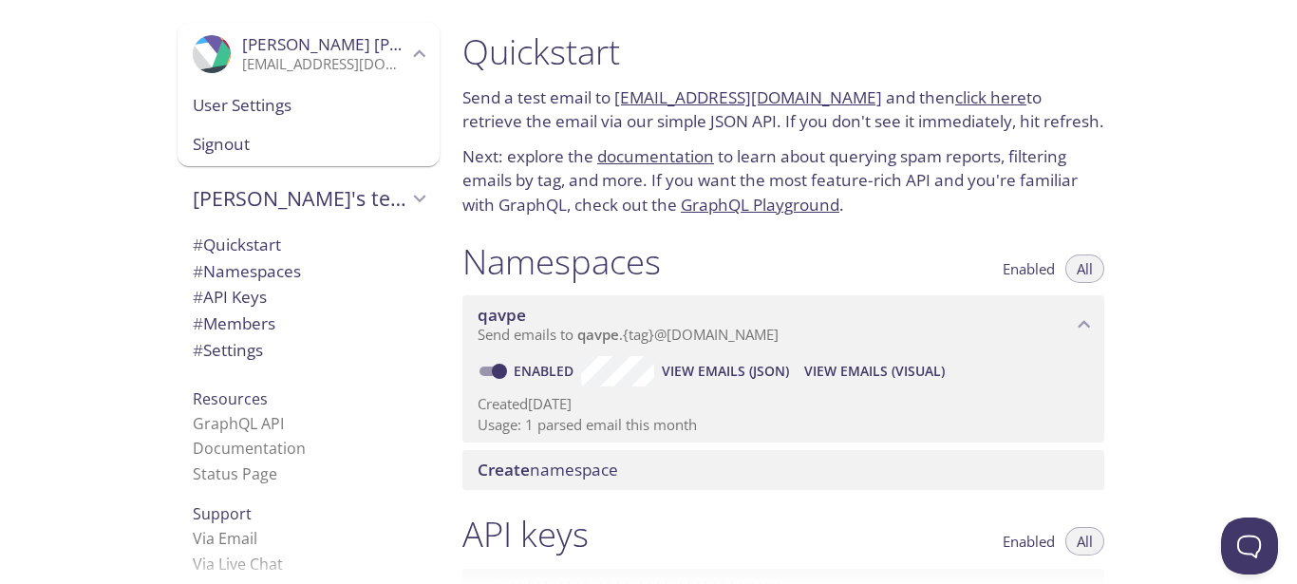
click at [255, 110] on span "User Settings" at bounding box center [309, 105] width 232 height 25
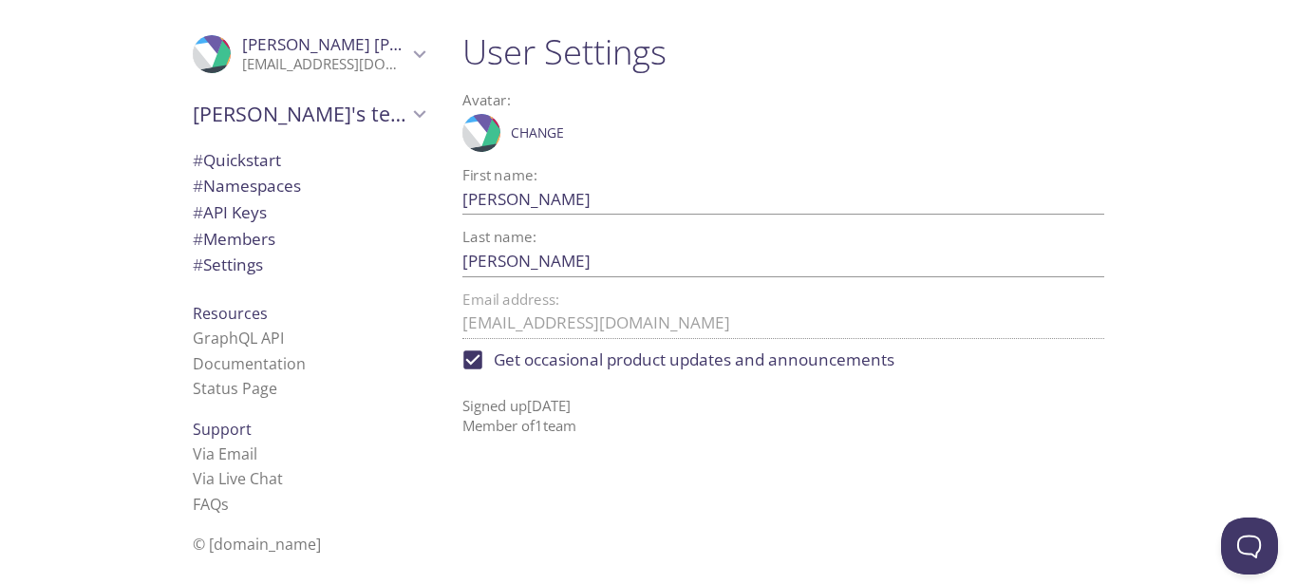
click at [588, 360] on span "Get occasional product updates and announcements" at bounding box center [694, 360] width 401 height 25
click at [494, 360] on input "Get occasional product updates and announcements" at bounding box center [473, 360] width 42 height 42
checkbox input "false"
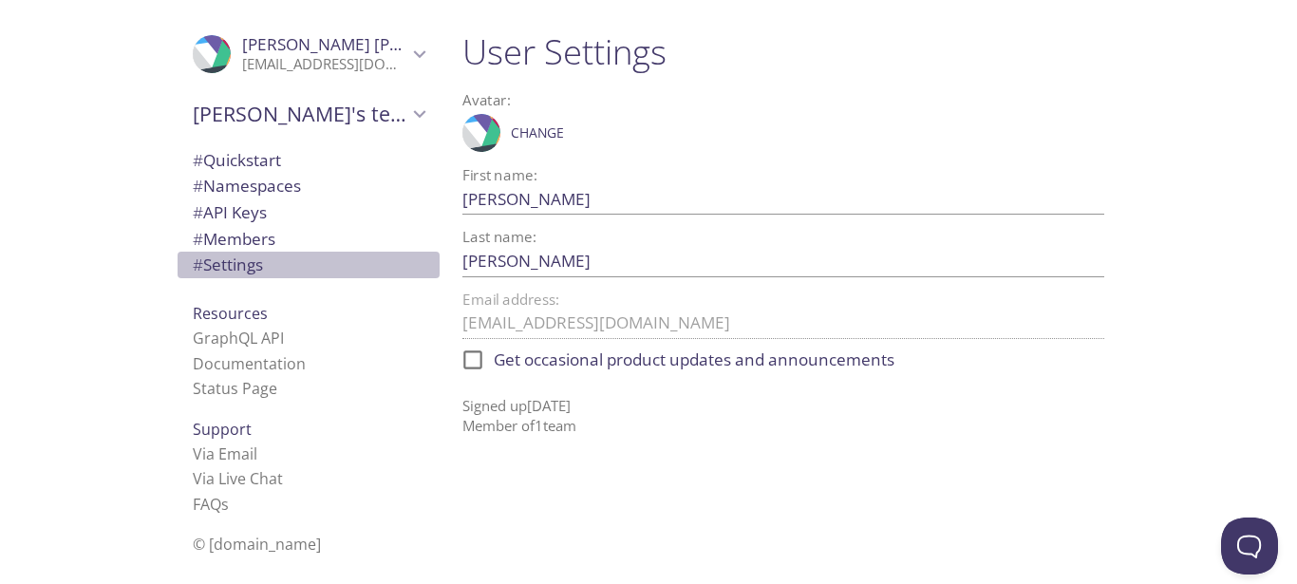
click at [231, 265] on span "# Settings" at bounding box center [228, 265] width 70 height 22
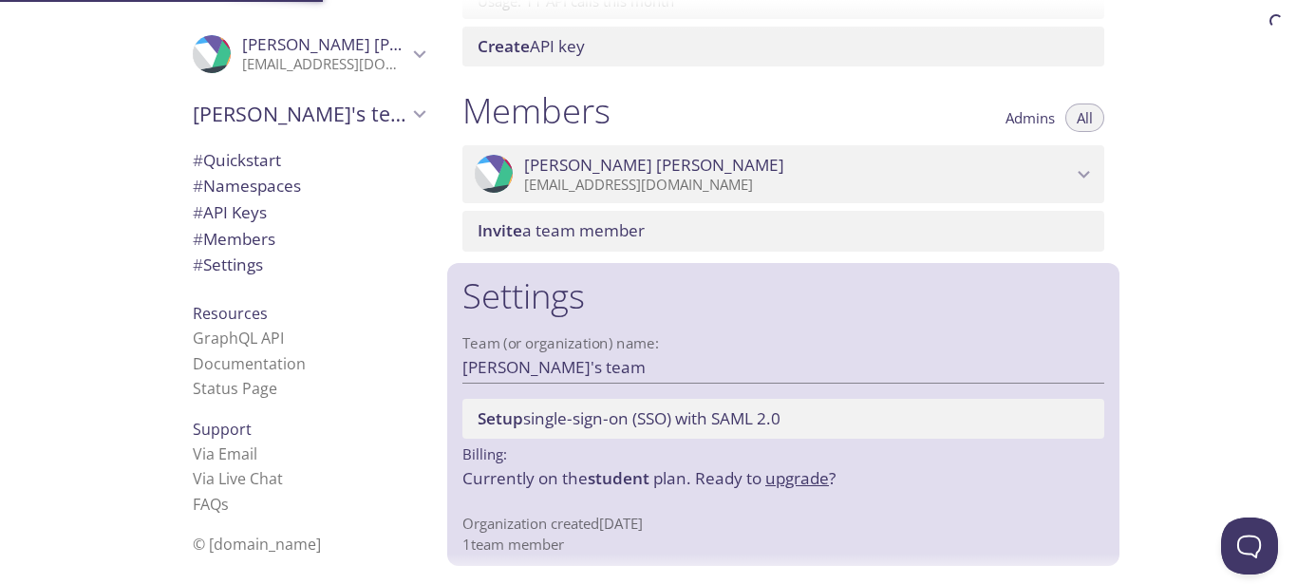
scroll to position [766, 0]
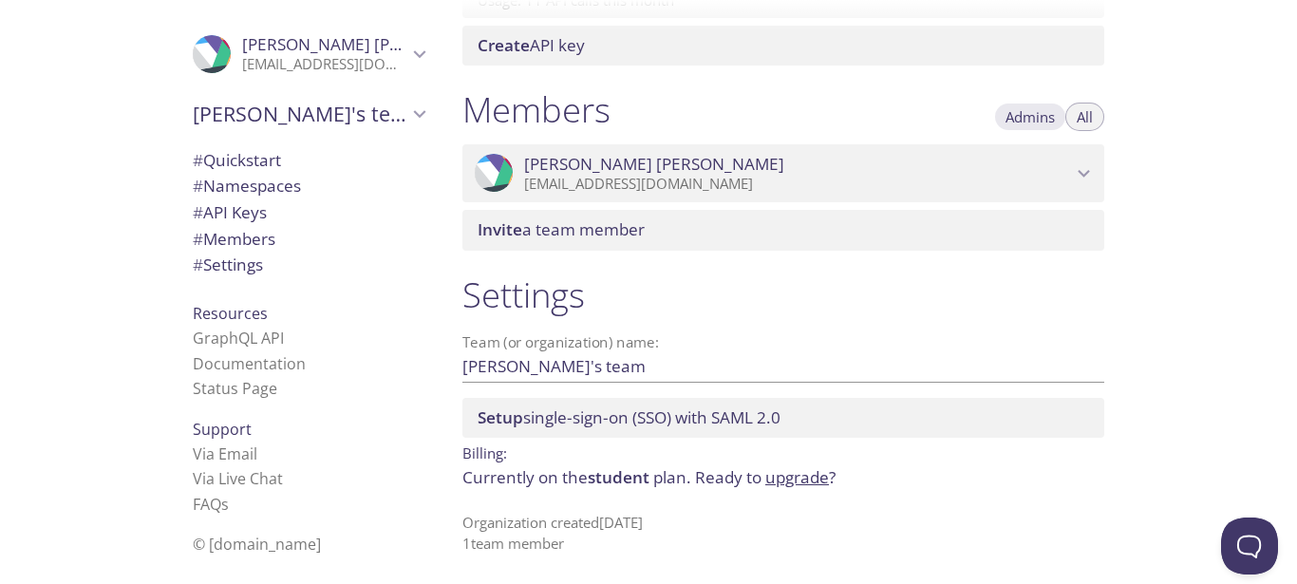
click at [1034, 117] on span "Admins" at bounding box center [1030, 117] width 49 height 0
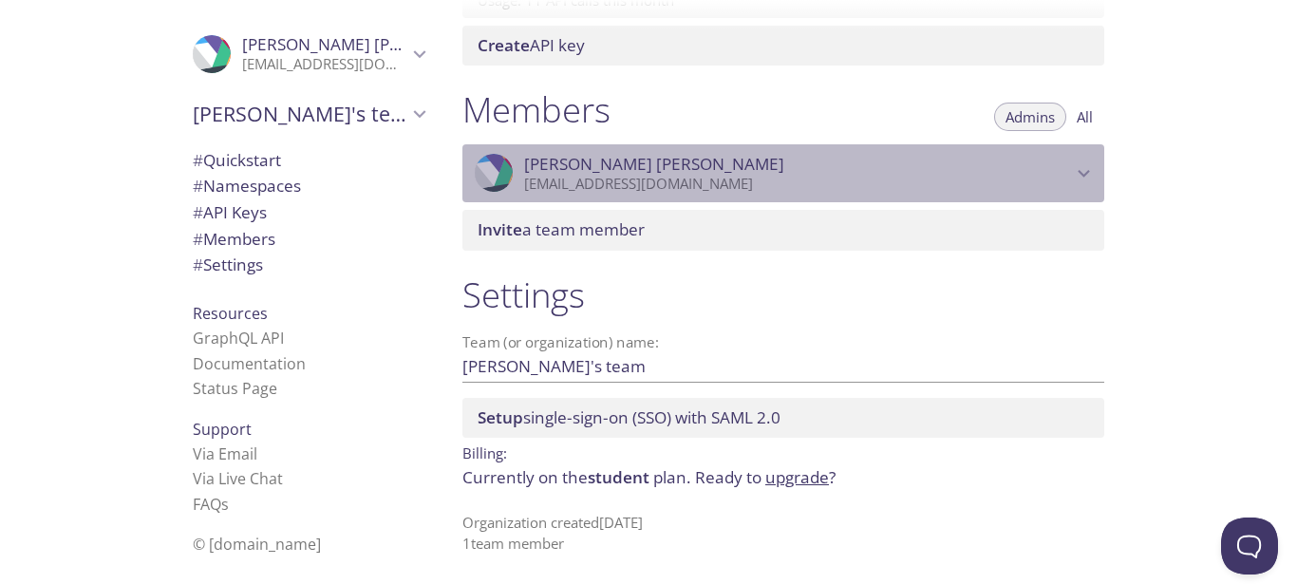
click at [1084, 166] on icon "Pushpendra Kanaujiya" at bounding box center [1084, 173] width 25 height 25
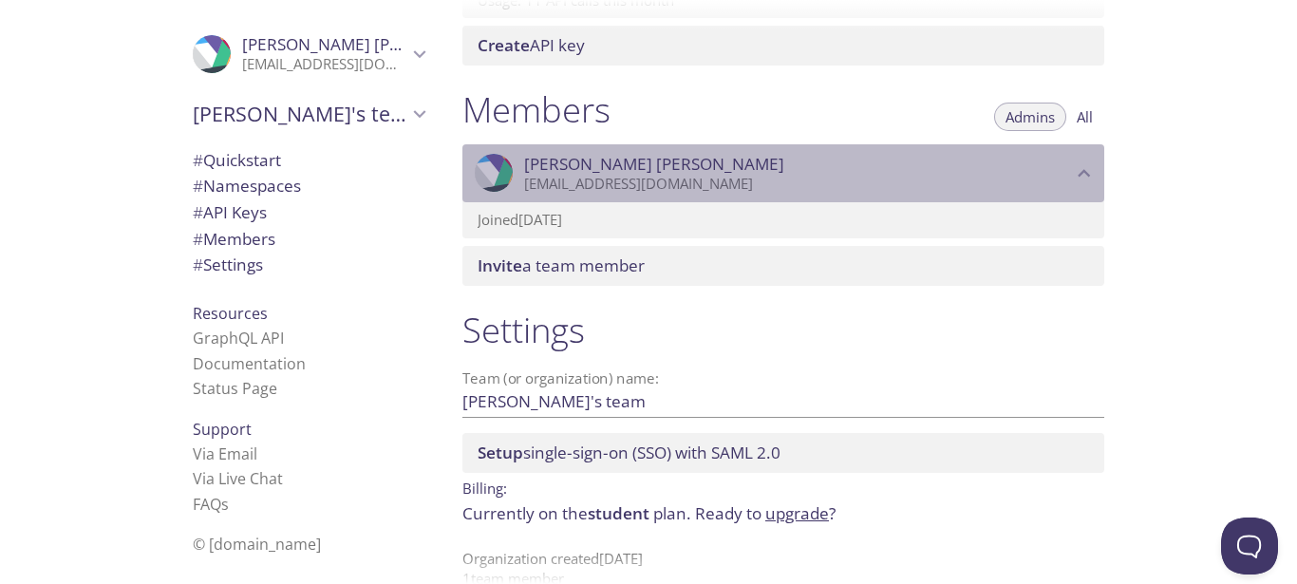
click at [1084, 166] on icon "Pushpendra Kanaujiya" at bounding box center [1084, 173] width 25 height 25
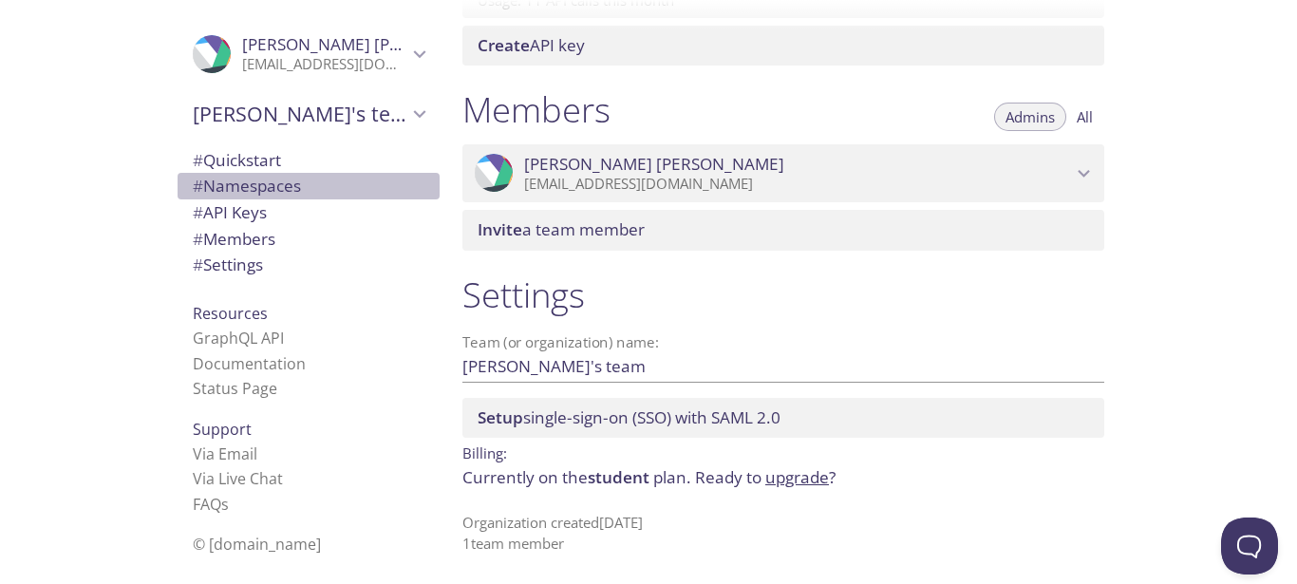
click at [268, 184] on span "# Namespaces" at bounding box center [247, 186] width 108 height 22
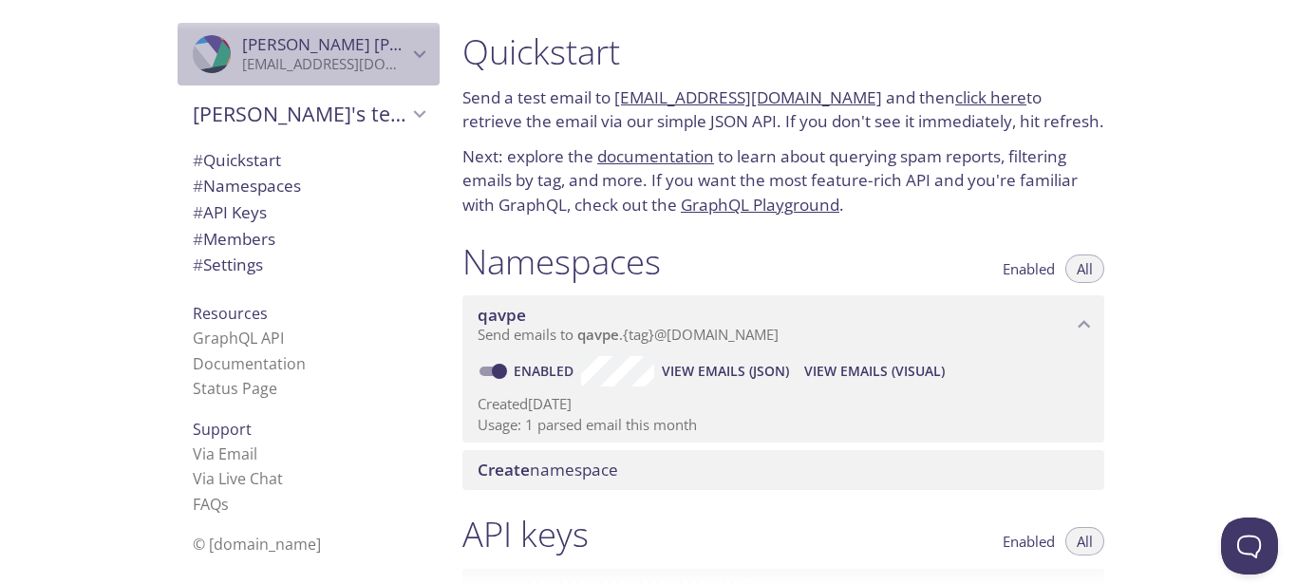
click at [407, 62] on icon "Pushpendra Kanaujiya" at bounding box center [419, 54] width 25 height 25
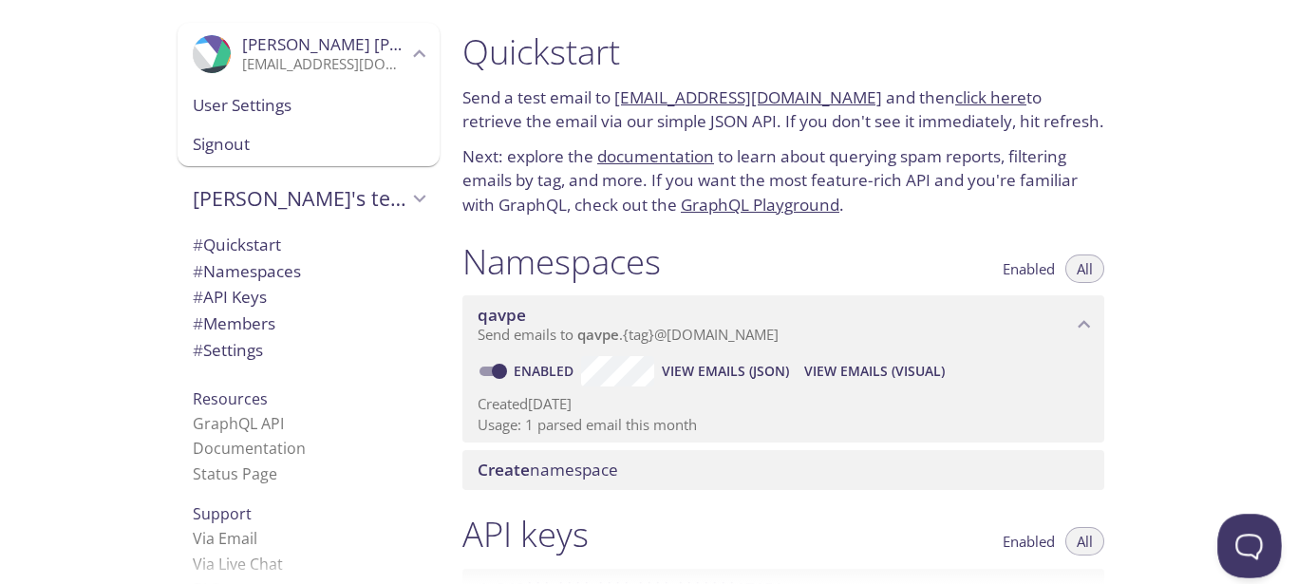
click at [1250, 540] on button "Open Beacon popover" at bounding box center [1245, 542] width 57 height 57
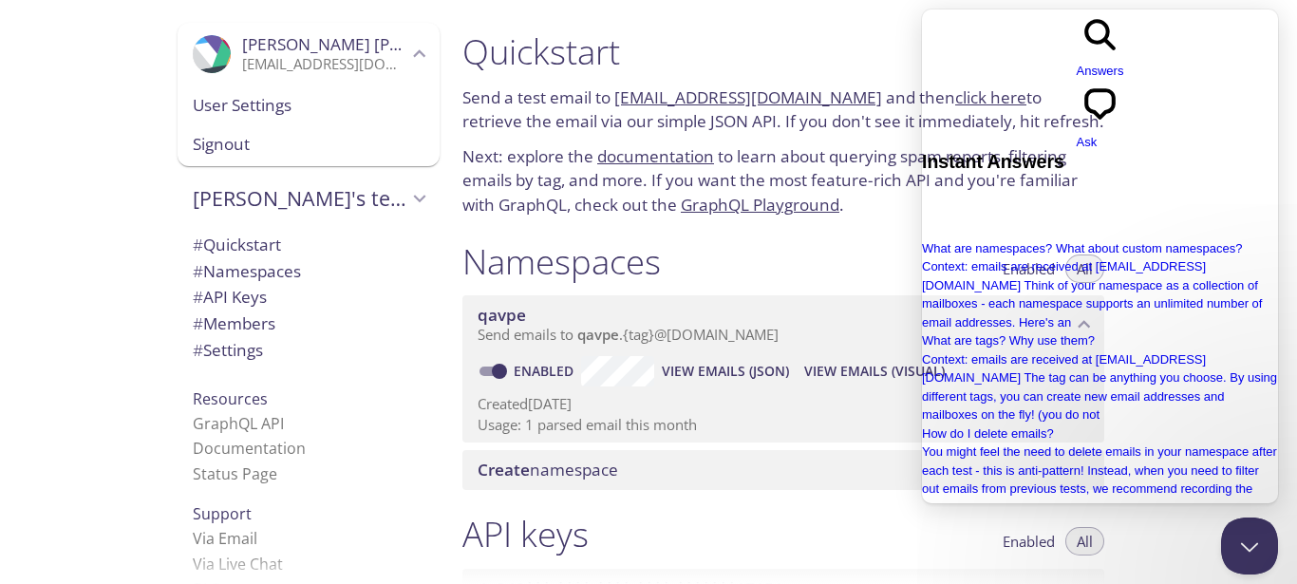
type input "can i delete my account"
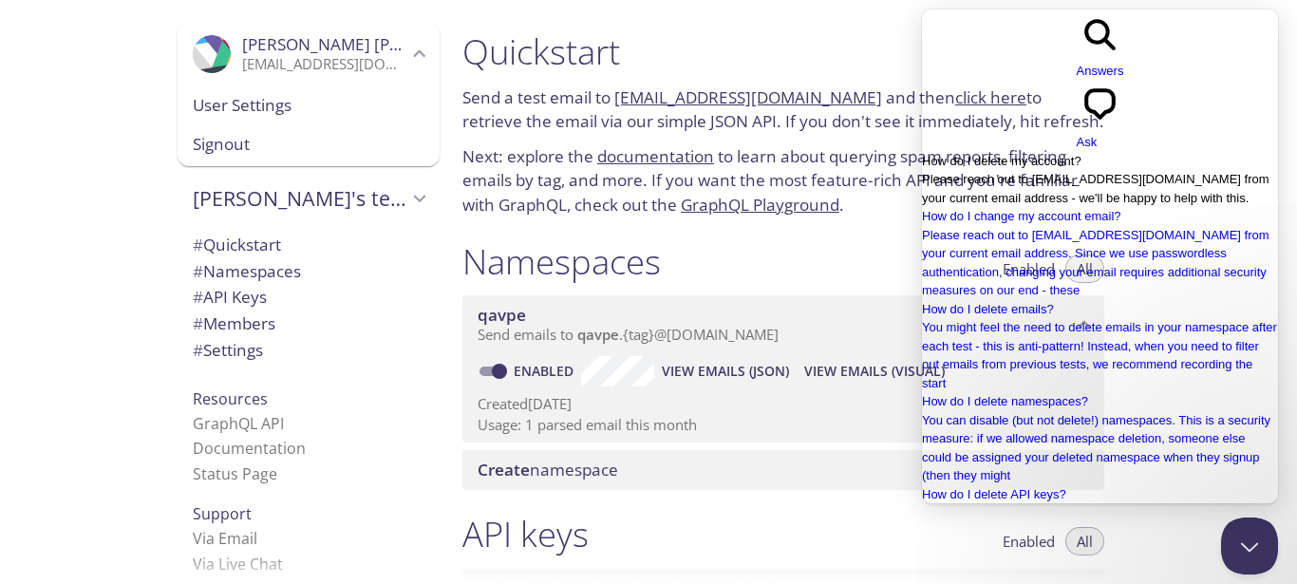
click at [1044, 154] on span "How do I delete my account?" at bounding box center [1002, 161] width 160 height 14
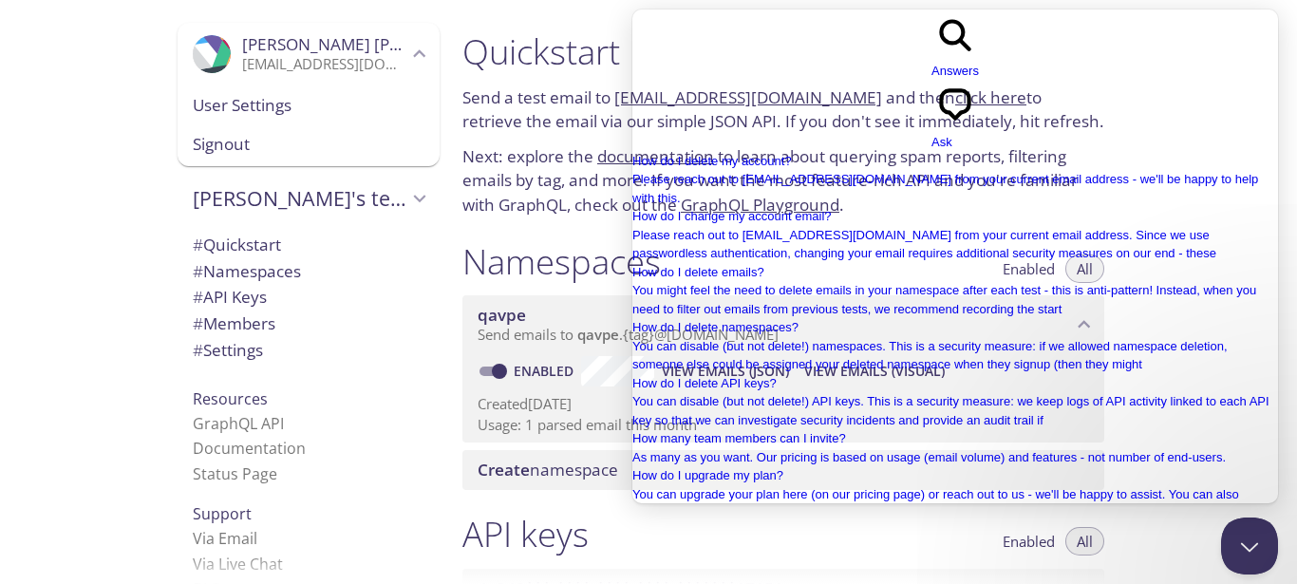
drag, startPoint x: 975, startPoint y: 114, endPoint x: 817, endPoint y: 115, distance: 158.6
copy p "[EMAIL_ADDRESS][DOMAIN_NAME]"
